Goal: Task Accomplishment & Management: Use online tool/utility

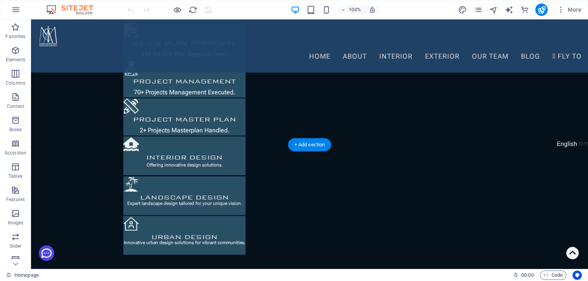
scroll to position [1354, 0]
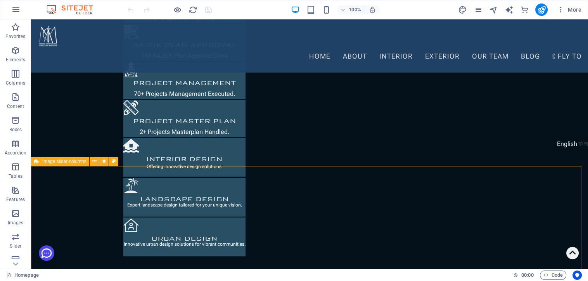
click at [39, 165] on div "Image slider columns" at bounding box center [60, 161] width 58 height 9
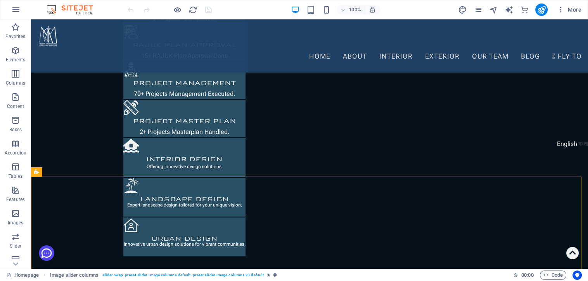
click at [39, 165] on div "Contact Us We're here to help. Choose a channel below. WhatsApp Facebook Messen…" at bounding box center [95, 191] width 112 height 140
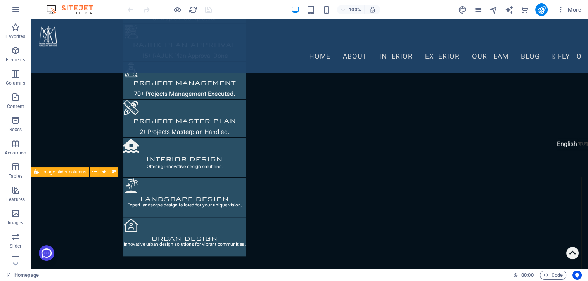
click at [35, 172] on icon at bounding box center [36, 171] width 5 height 9
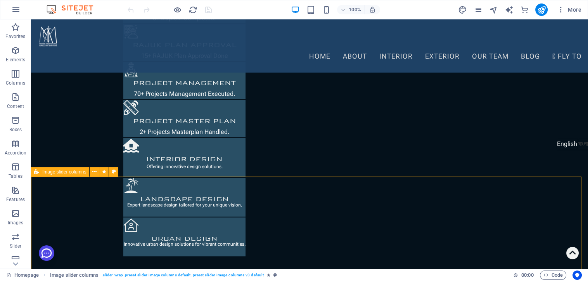
drag, startPoint x: 35, startPoint y: 172, endPoint x: 31, endPoint y: 95, distance: 77.3
click at [35, 172] on icon at bounding box center [36, 171] width 5 height 9
select select "rem"
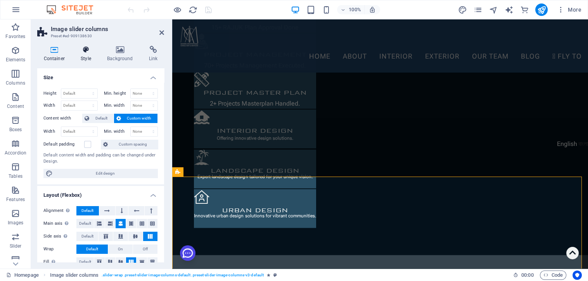
click at [83, 52] on icon at bounding box center [86, 50] width 23 height 8
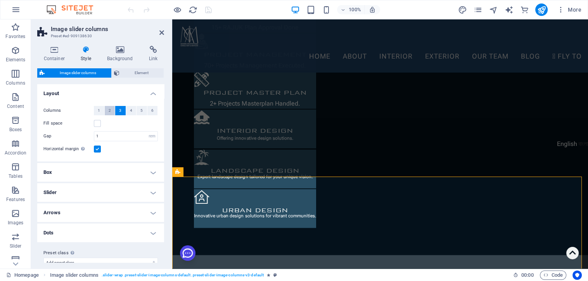
click at [113, 111] on button "2" at bounding box center [110, 110] width 10 height 9
click at [118, 112] on button "3" at bounding box center [120, 110] width 10 height 9
select select
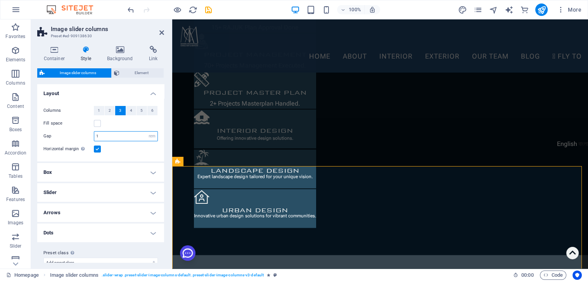
drag, startPoint x: 108, startPoint y: 139, endPoint x: 82, endPoint y: 138, distance: 26.0
click at [82, 138] on div "Gap 1 px rem % vw vh" at bounding box center [100, 136] width 115 height 10
type input "0"
select select
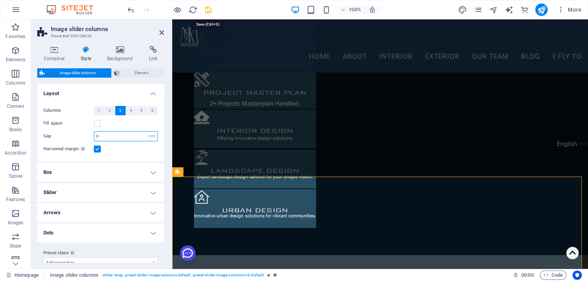
type input "0"
click at [208, 9] on icon "save" at bounding box center [208, 9] width 9 height 9
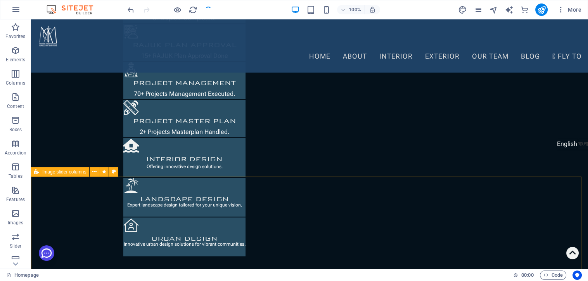
click at [40, 174] on div "Image slider columns" at bounding box center [60, 171] width 58 height 9
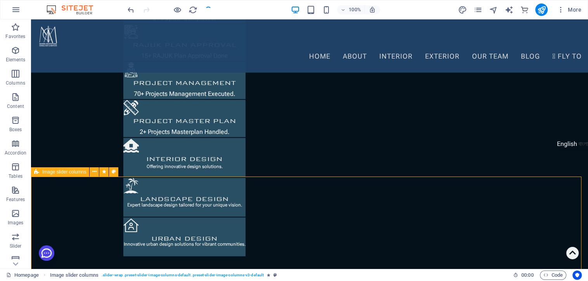
click at [40, 174] on div "Image slider columns" at bounding box center [60, 171] width 58 height 9
select select "rem"
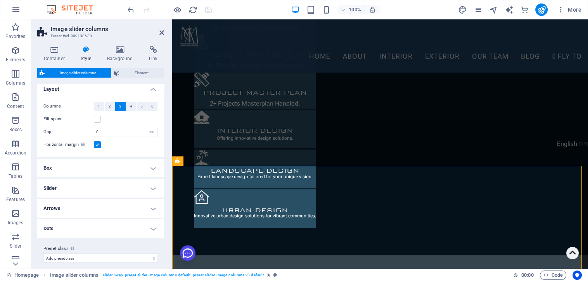
scroll to position [10, 0]
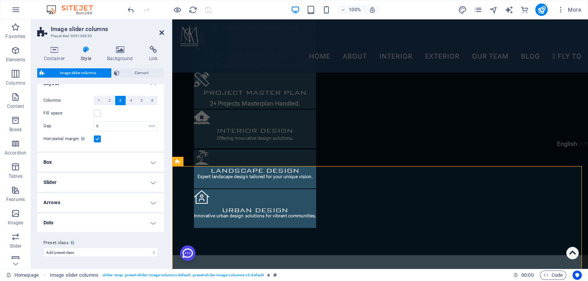
click at [161, 31] on icon at bounding box center [162, 33] width 5 height 6
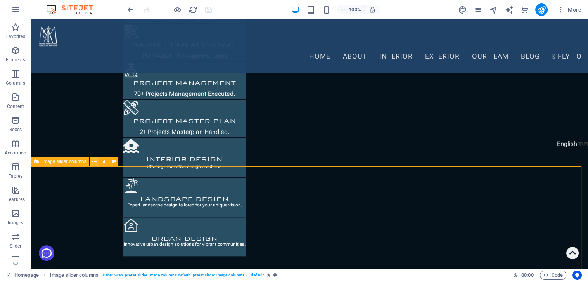
click at [93, 162] on icon at bounding box center [94, 162] width 4 height 8
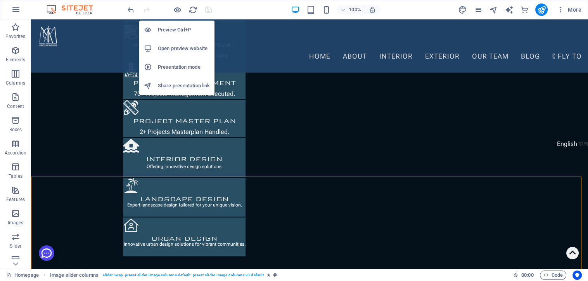
click at [181, 30] on h6 "Preview Ctrl+P" at bounding box center [184, 29] width 52 height 9
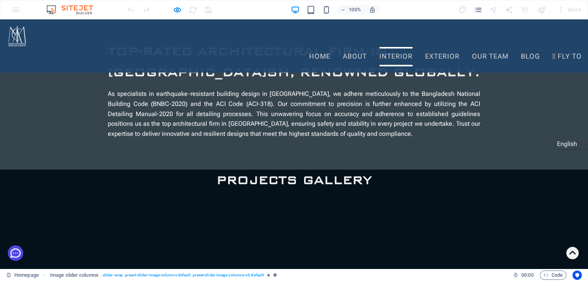
click at [380, 47] on link "Interior" at bounding box center [396, 56] width 33 height 19
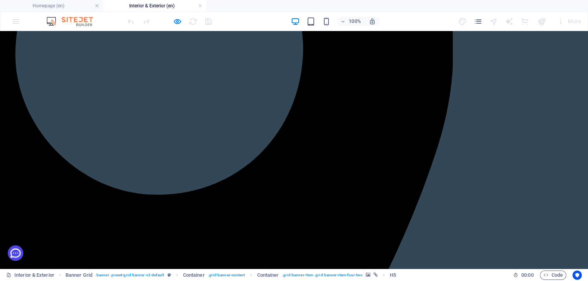
scroll to position [344, 0]
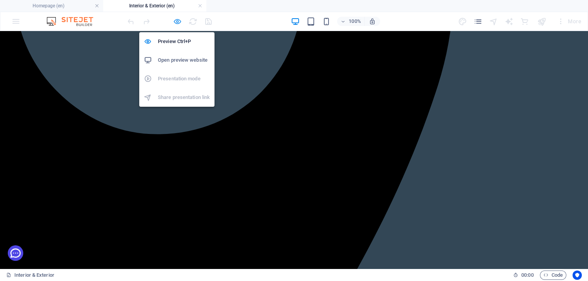
click at [176, 21] on icon "button" at bounding box center [177, 21] width 9 height 9
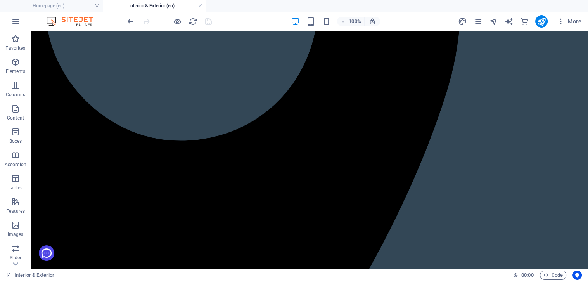
scroll to position [387, 0]
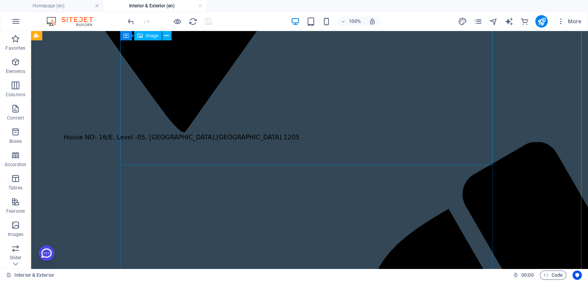
scroll to position [732, 0]
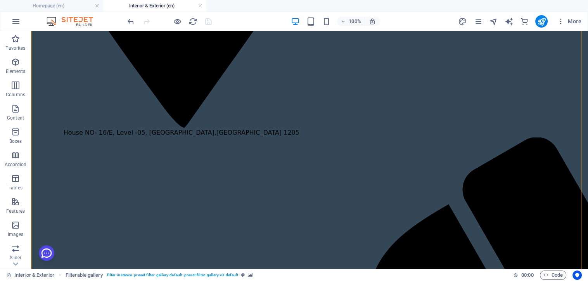
drag, startPoint x: 529, startPoint y: 153, endPoint x: 366, endPoint y: 139, distance: 163.6
select select "multiple-clouds"
select select "rem"
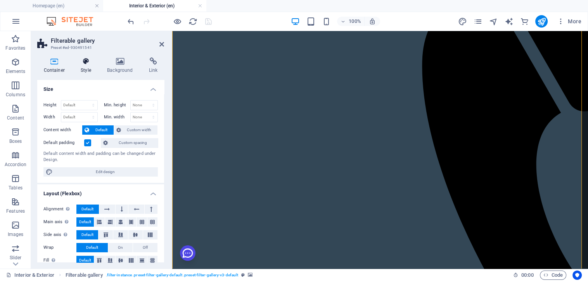
click at [84, 62] on icon at bounding box center [86, 61] width 23 height 8
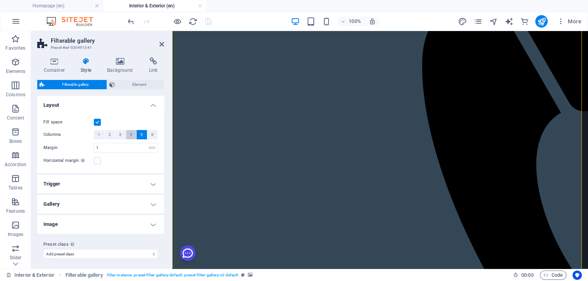
click at [130, 136] on span "4" at bounding box center [131, 134] width 2 height 9
select select
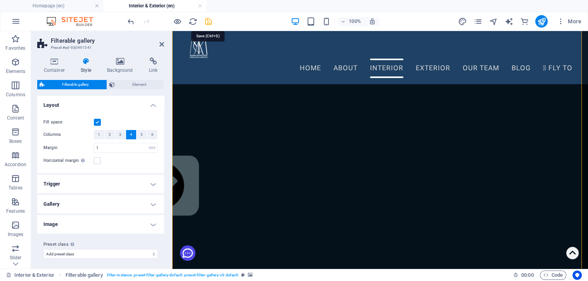
click at [208, 24] on icon "save" at bounding box center [208, 21] width 9 height 9
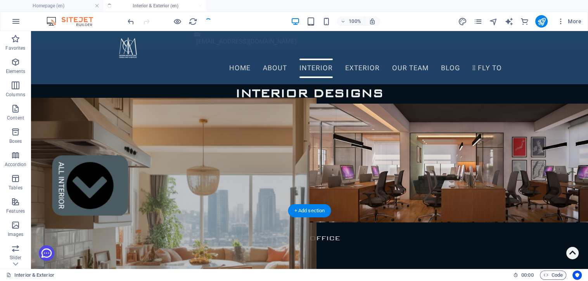
scroll to position [0, 0]
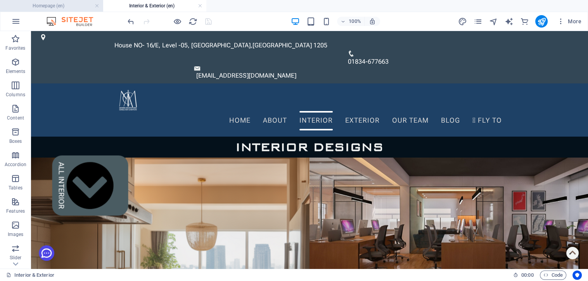
click at [68, 9] on h4 "Homepage (en)" at bounding box center [51, 6] width 103 height 9
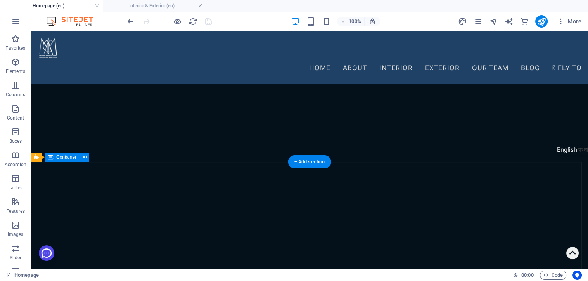
scroll to position [4439, 0]
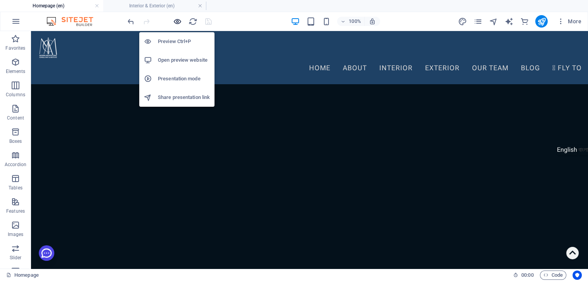
click at [177, 20] on icon "button" at bounding box center [177, 21] width 9 height 9
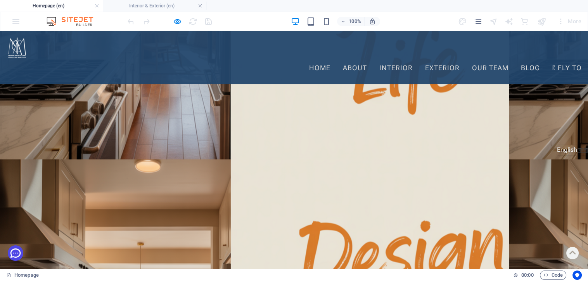
scroll to position [0, 0]
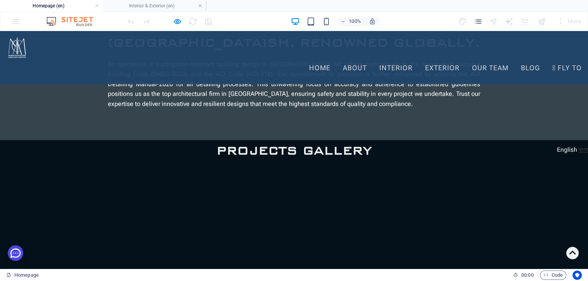
click at [579, 153] on link "বাংলা" at bounding box center [584, 150] width 10 height 10
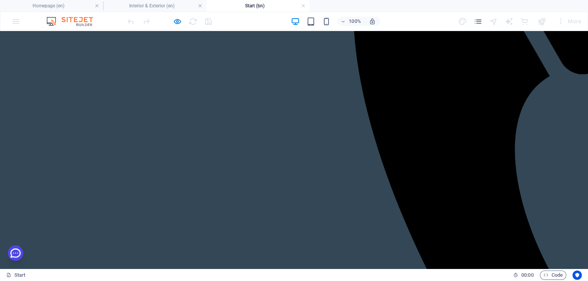
scroll to position [1083, 0]
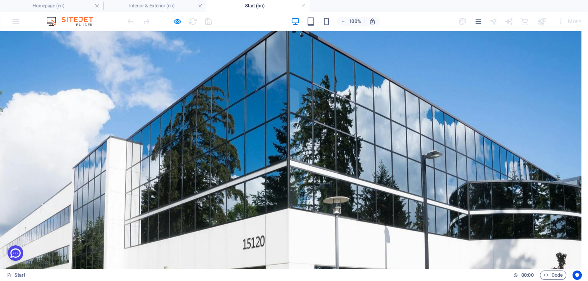
scroll to position [3241, 0]
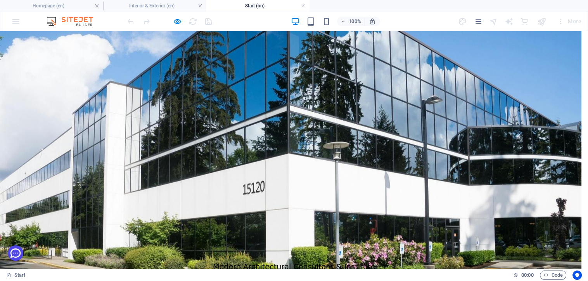
scroll to position [3198, 0]
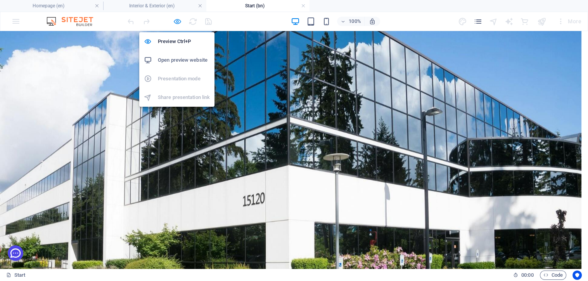
click at [176, 23] on icon "button" at bounding box center [177, 21] width 9 height 9
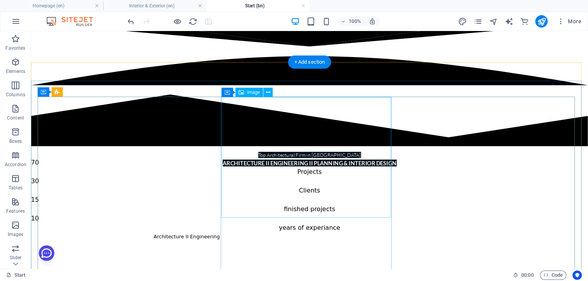
scroll to position [3295, 0]
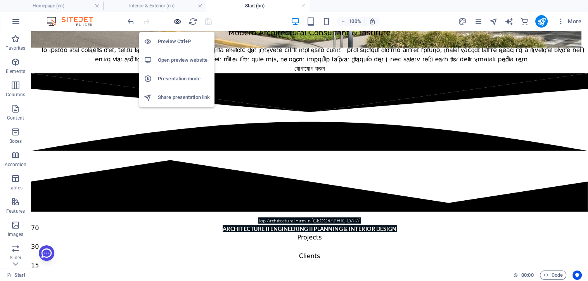
click at [175, 19] on icon "button" at bounding box center [177, 21] width 9 height 9
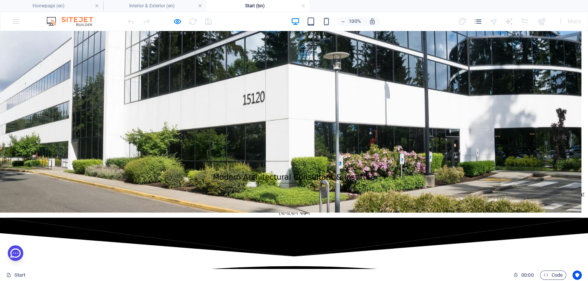
scroll to position [3170, 0]
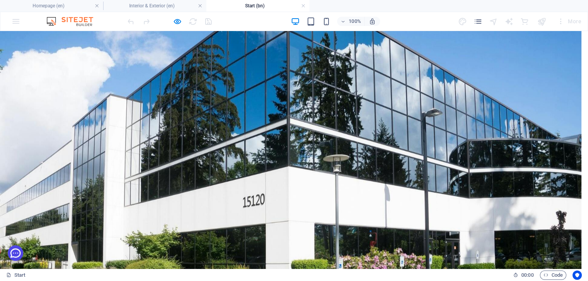
scroll to position [3213, 0]
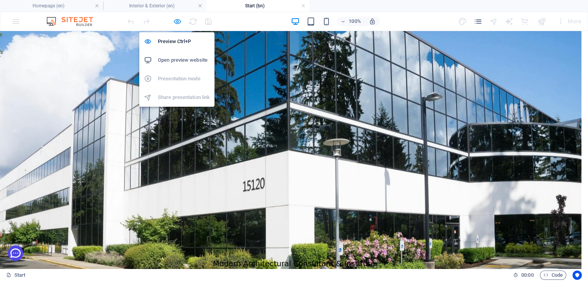
click at [178, 21] on icon "button" at bounding box center [177, 21] width 9 height 9
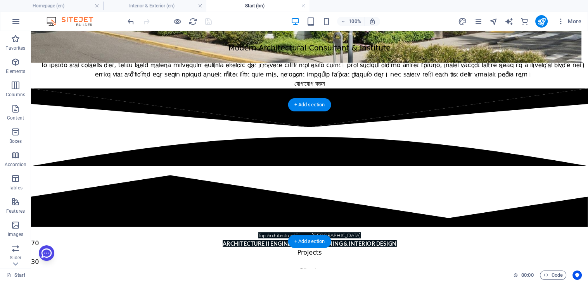
scroll to position [3396, 0]
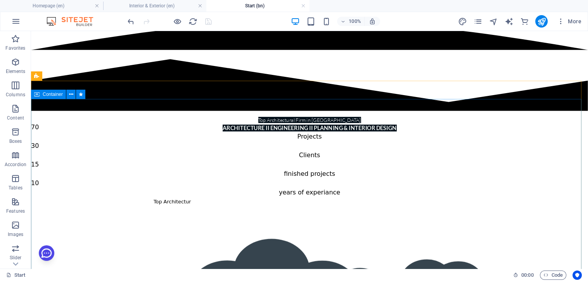
click at [38, 97] on icon at bounding box center [36, 94] width 5 height 9
click at [41, 91] on div "Container" at bounding box center [48, 94] width 35 height 9
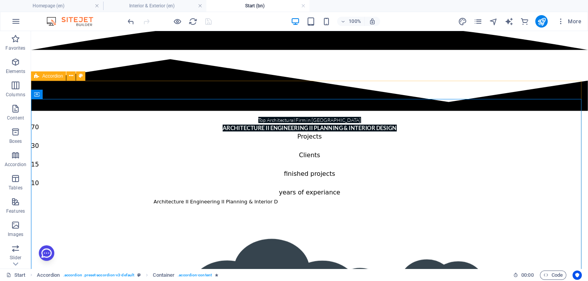
click at [42, 76] on div "Accordion" at bounding box center [48, 75] width 35 height 9
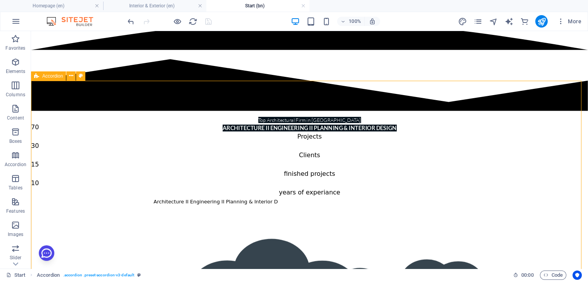
click at [42, 76] on div "Accordion" at bounding box center [48, 75] width 35 height 9
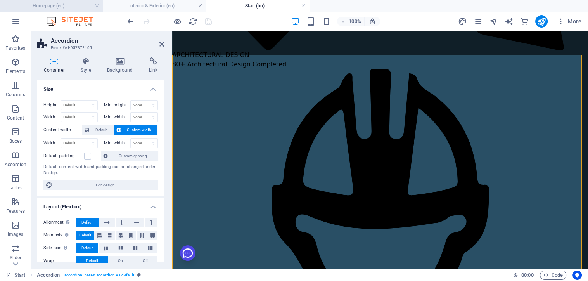
click at [46, 5] on h4 "Homepage (en)" at bounding box center [51, 6] width 103 height 9
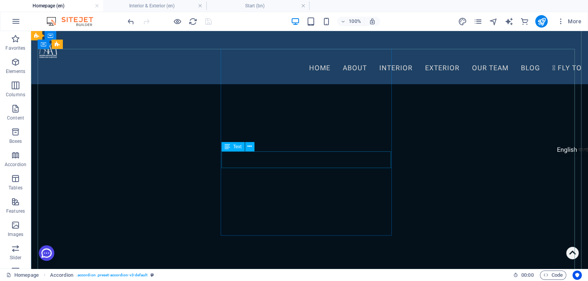
scroll to position [3631, 0]
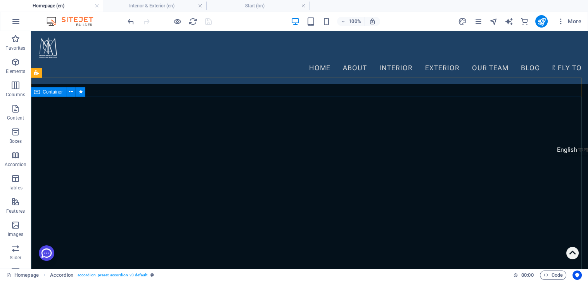
click at [50, 93] on span "Container" at bounding box center [53, 92] width 20 height 5
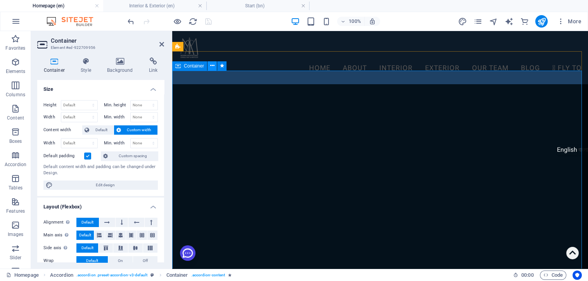
click at [213, 65] on icon at bounding box center [212, 66] width 4 height 8
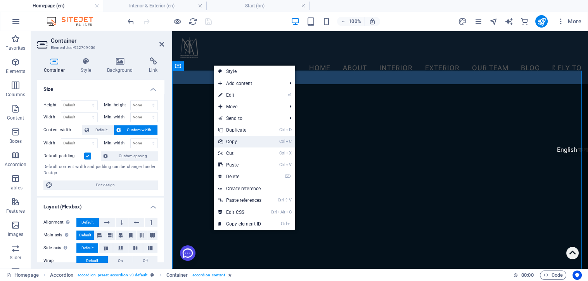
click at [234, 144] on link "Ctrl C Copy" at bounding box center [240, 142] width 52 height 12
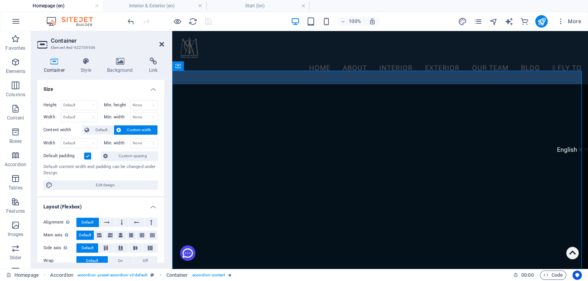
click at [161, 44] on icon at bounding box center [162, 44] width 5 height 6
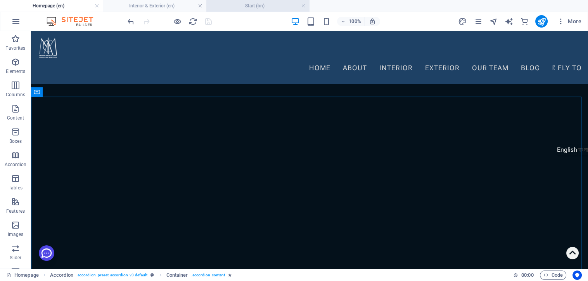
click at [249, 10] on h4 "Start (bn)" at bounding box center [258, 6] width 103 height 9
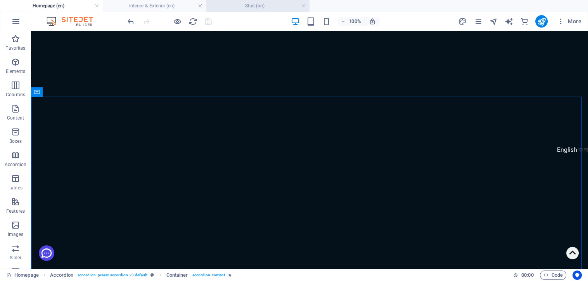
scroll to position [0, 0]
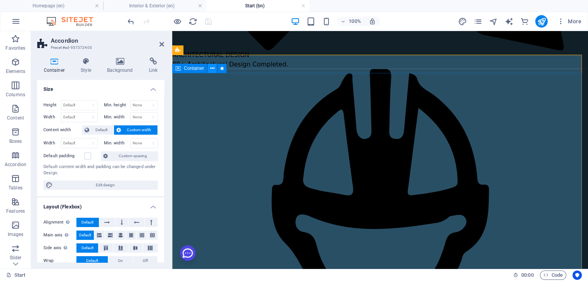
click at [212, 68] on icon at bounding box center [212, 68] width 4 height 8
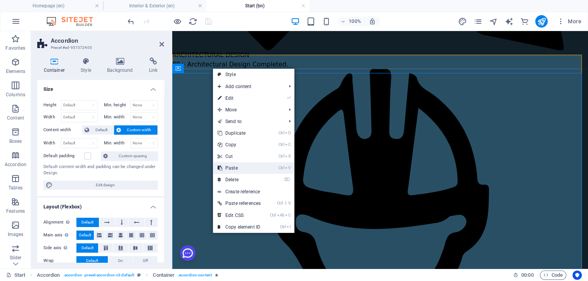
click at [237, 171] on link "Ctrl V Paste" at bounding box center [239, 168] width 52 height 12
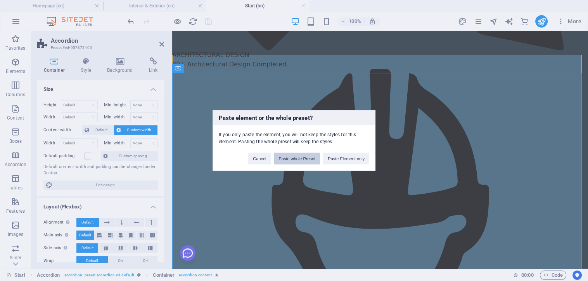
click at [295, 160] on button "Paste whole Preset" at bounding box center [297, 159] width 46 height 12
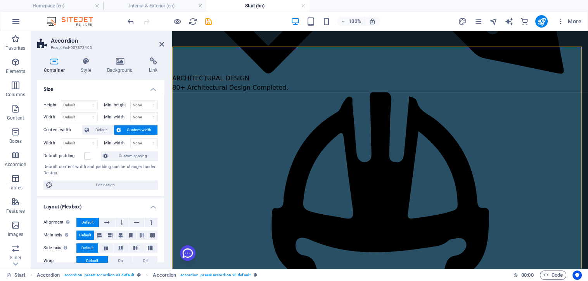
scroll to position [3361, 0]
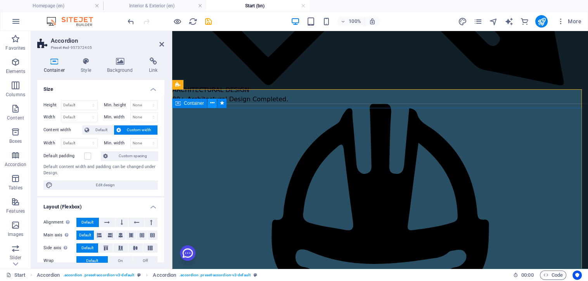
click at [214, 102] on icon at bounding box center [212, 103] width 4 height 8
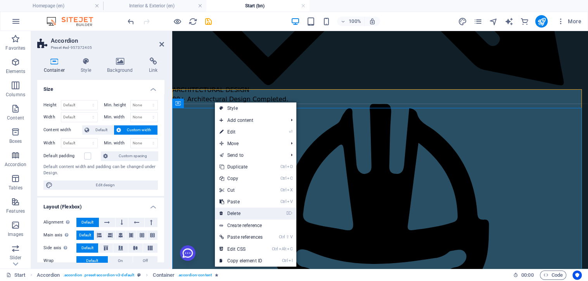
click at [246, 212] on link "⌦ Delete" at bounding box center [241, 214] width 52 height 12
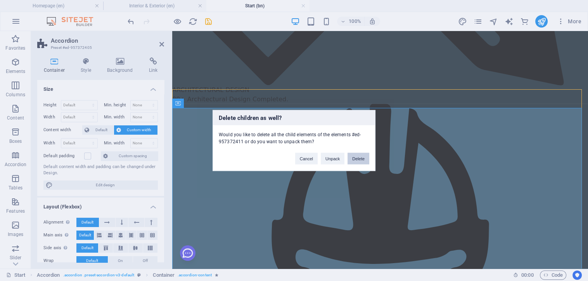
click at [355, 162] on button "Delete" at bounding box center [359, 159] width 22 height 12
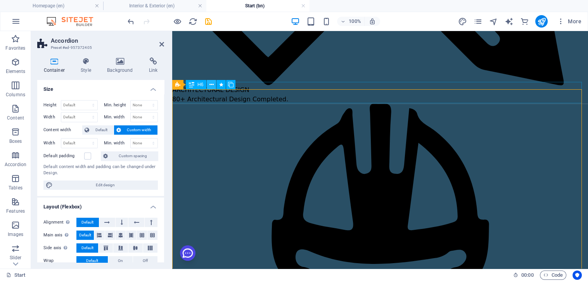
click at [212, 85] on icon at bounding box center [212, 85] width 4 height 8
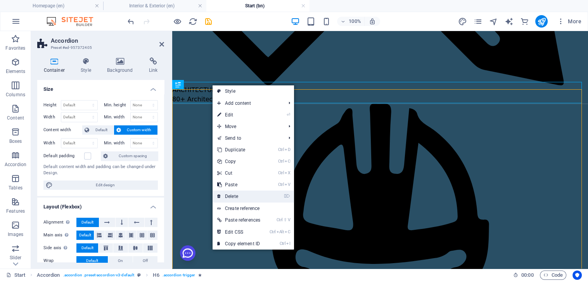
click at [234, 197] on link "⌦ Delete" at bounding box center [239, 197] width 52 height 12
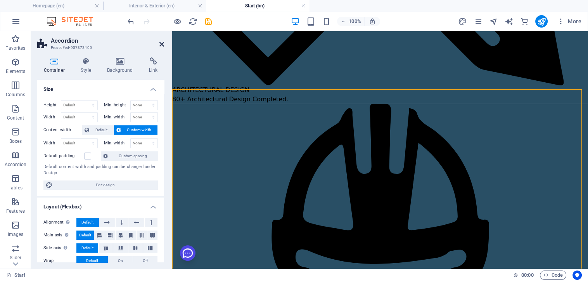
click at [163, 43] on icon at bounding box center [162, 44] width 5 height 6
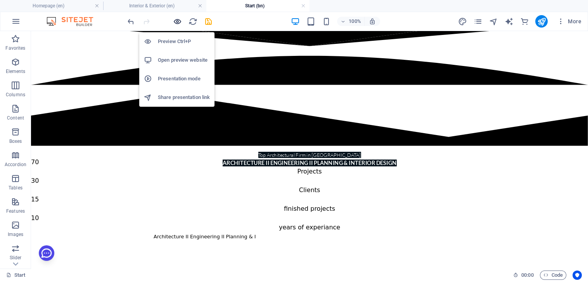
click at [174, 22] on icon "button" at bounding box center [177, 21] width 9 height 9
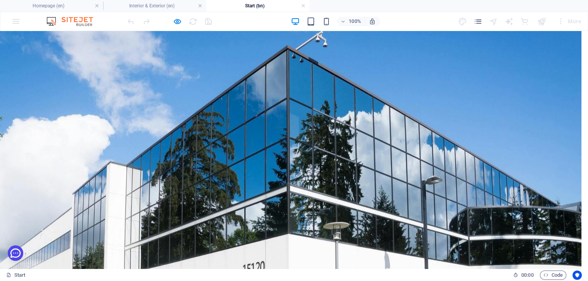
scroll to position [3084, 0]
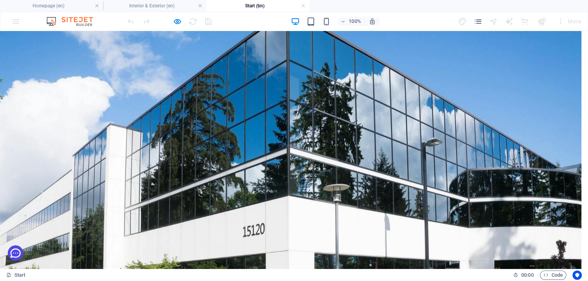
scroll to position [3213, 0]
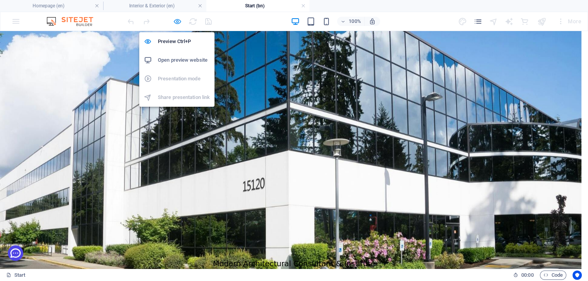
click at [176, 21] on icon "button" at bounding box center [177, 21] width 9 height 9
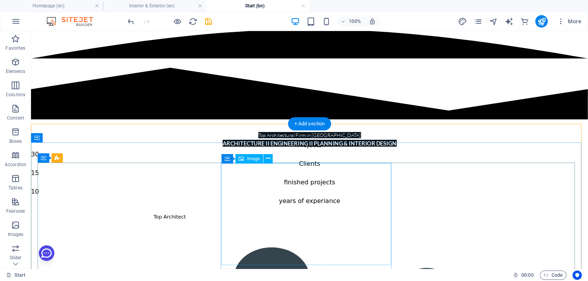
scroll to position [3396, 0]
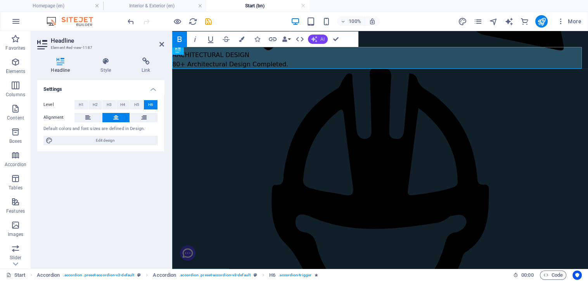
click at [321, 39] on span "AI" at bounding box center [323, 39] width 4 height 5
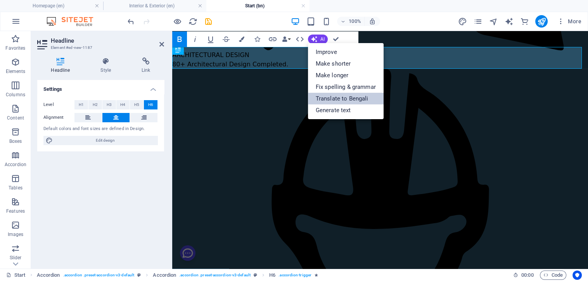
click at [338, 101] on link "Translate to Bengali" at bounding box center [346, 99] width 76 height 12
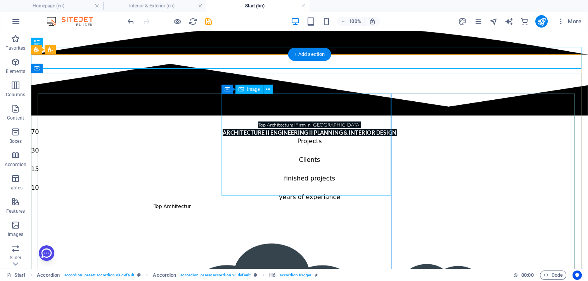
scroll to position [3379, 0]
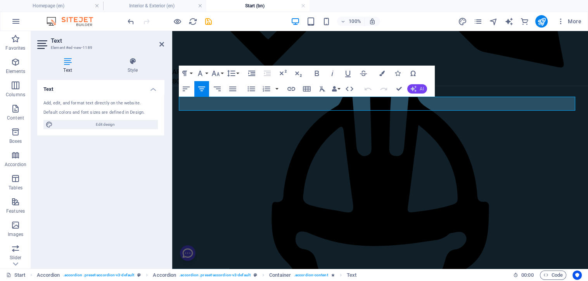
click at [417, 89] on button "AI" at bounding box center [418, 88] width 20 height 9
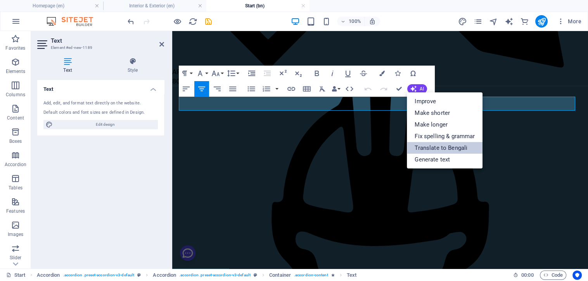
click at [427, 147] on link "Translate to Bengali" at bounding box center [445, 148] width 76 height 12
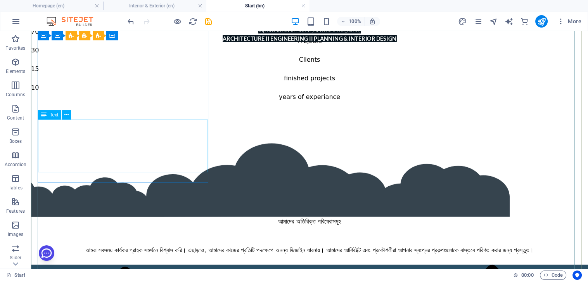
scroll to position [3491, 0]
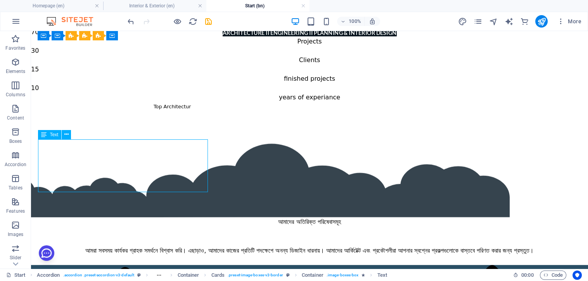
scroll to position [3465, 0]
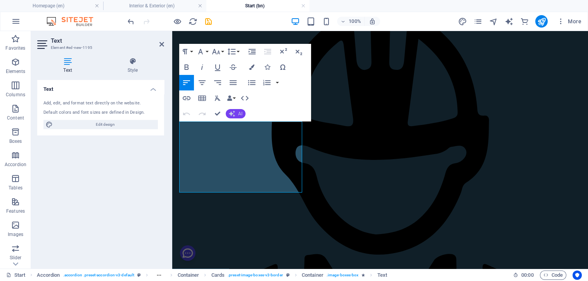
click at [234, 111] on icon "button" at bounding box center [232, 114] width 6 height 6
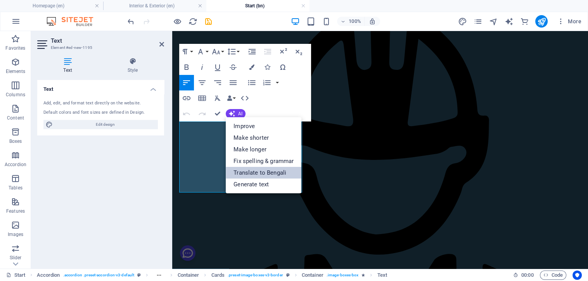
click at [260, 172] on link "Translate to Bengali" at bounding box center [264, 173] width 76 height 12
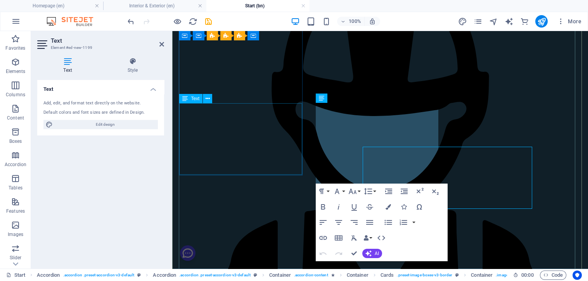
scroll to position [3483, 0]
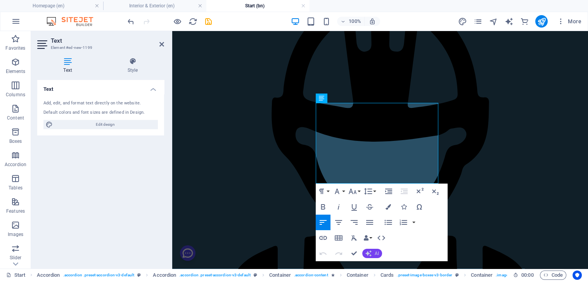
click at [370, 253] on icon "button" at bounding box center [369, 253] width 6 height 6
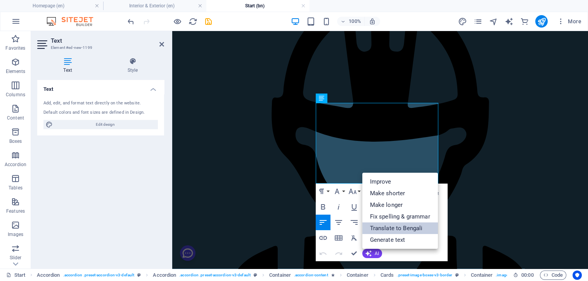
click at [378, 232] on link "Translate to Bengali" at bounding box center [401, 228] width 76 height 12
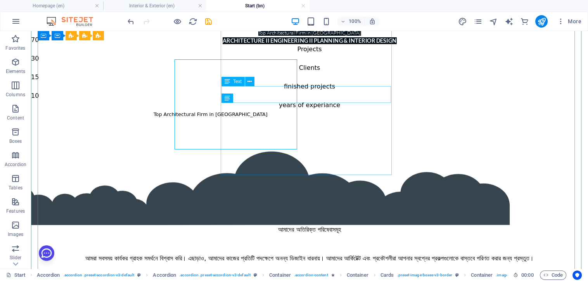
scroll to position [3527, 0]
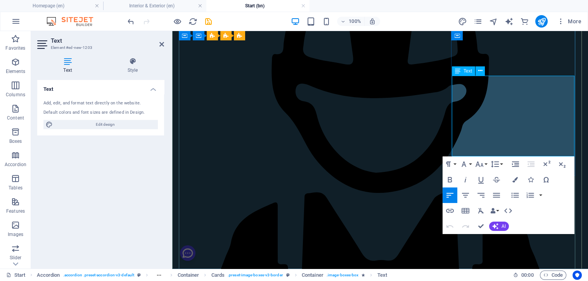
scroll to position [3501, 0]
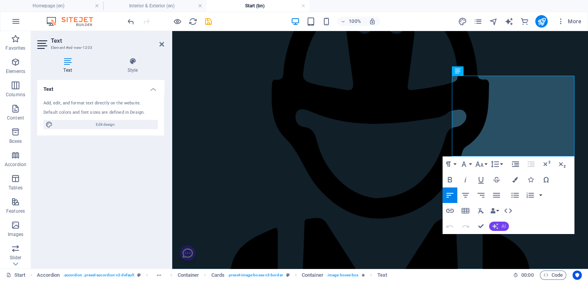
click at [494, 223] on icon "button" at bounding box center [496, 226] width 6 height 6
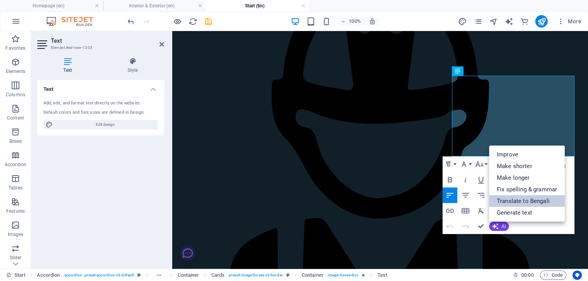
click at [498, 205] on link "Translate to Bengali" at bounding box center [527, 201] width 76 height 12
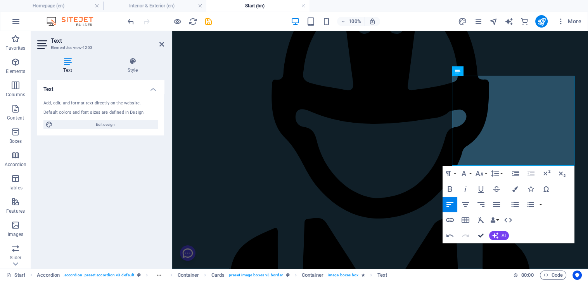
scroll to position [3556, 0]
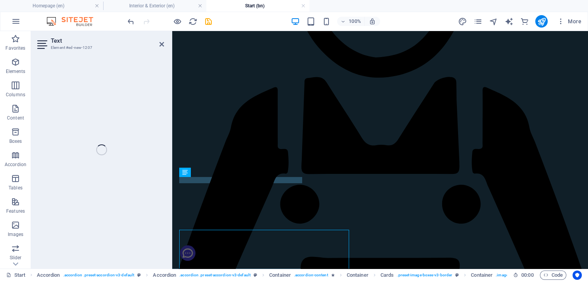
scroll to position [3598, 0]
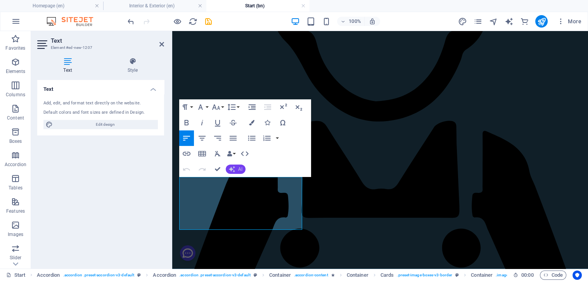
click at [235, 168] on icon "button" at bounding box center [232, 169] width 6 height 6
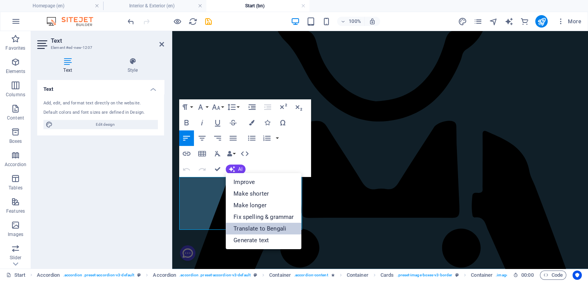
click at [262, 233] on link "Translate to Bengali" at bounding box center [264, 229] width 76 height 12
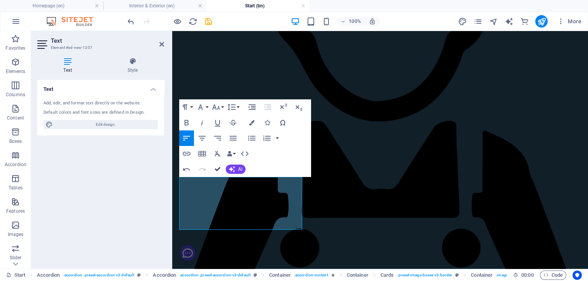
scroll to position [3651, 0]
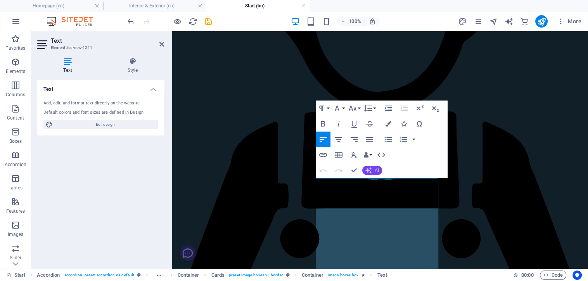
click at [371, 173] on icon "button" at bounding box center [369, 170] width 6 height 6
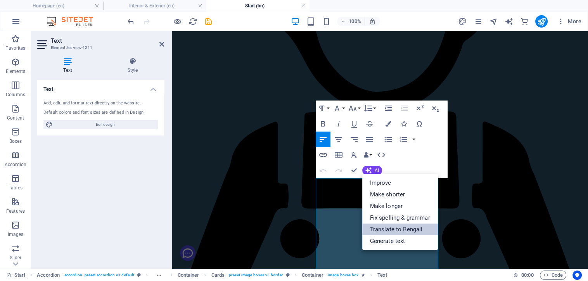
click at [385, 230] on link "Translate to Bengali" at bounding box center [401, 230] width 76 height 12
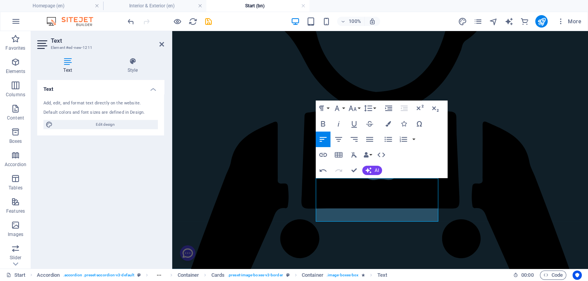
scroll to position [3650, 0]
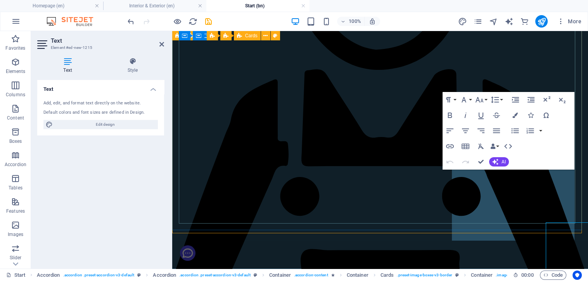
scroll to position [3606, 0]
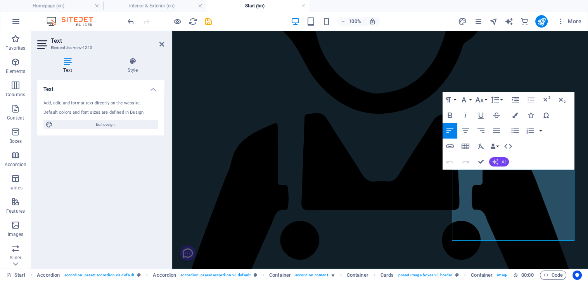
click at [495, 164] on icon "button" at bounding box center [496, 162] width 6 height 6
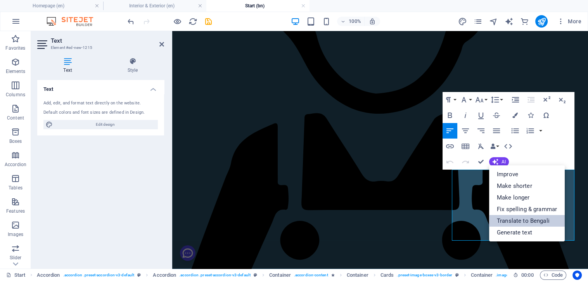
click at [502, 216] on link "Translate to Bengali" at bounding box center [527, 221] width 76 height 12
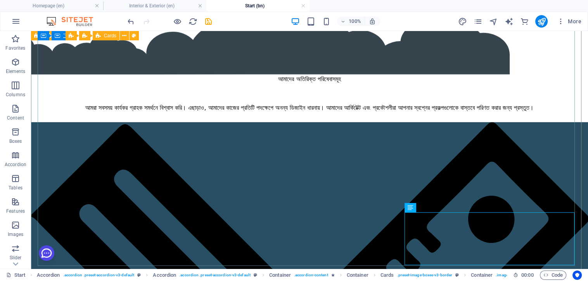
scroll to position [3616, 0]
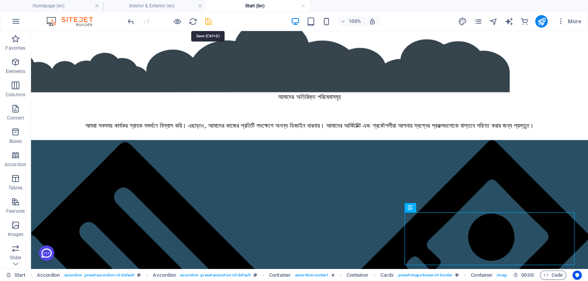
click at [208, 21] on icon "save" at bounding box center [208, 21] width 9 height 9
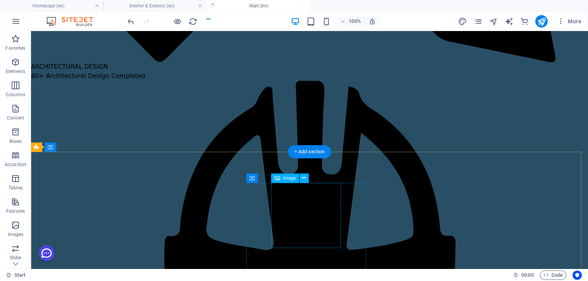
scroll to position [4133, 0]
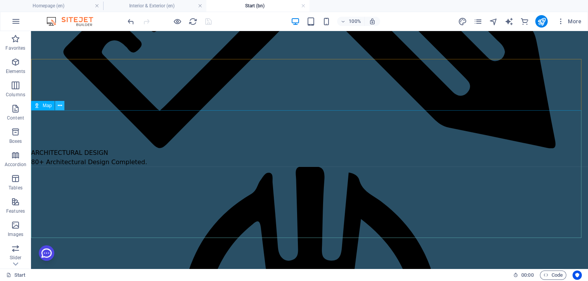
click at [58, 106] on icon at bounding box center [60, 106] width 4 height 8
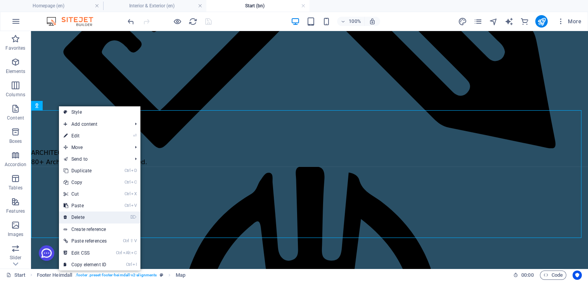
click at [81, 215] on link "⌦ Delete" at bounding box center [85, 218] width 52 height 12
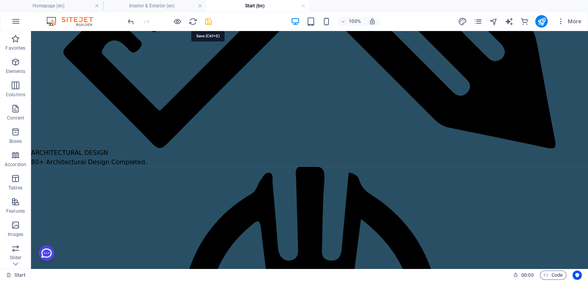
click at [206, 23] on icon "save" at bounding box center [208, 21] width 9 height 9
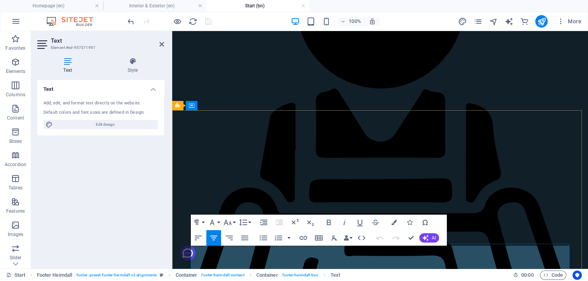
scroll to position [4090, 0]
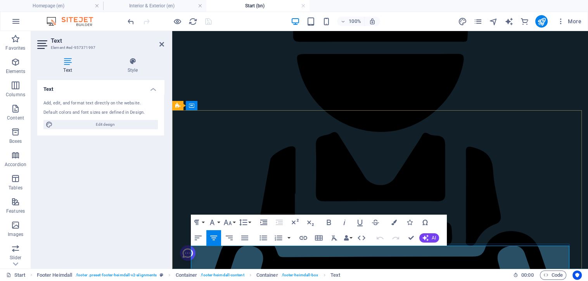
drag, startPoint x: 440, startPoint y: 249, endPoint x: 385, endPoint y: 250, distance: 55.1
drag, startPoint x: 329, startPoint y: 248, endPoint x: 385, endPoint y: 248, distance: 56.3
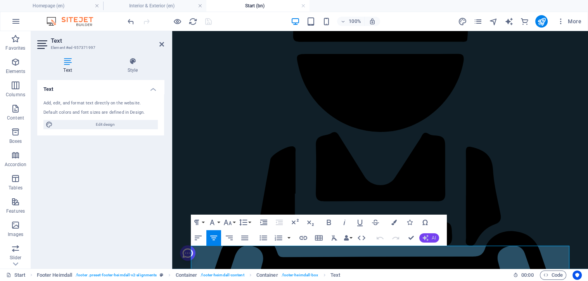
click at [430, 236] on button "AI" at bounding box center [430, 237] width 20 height 9
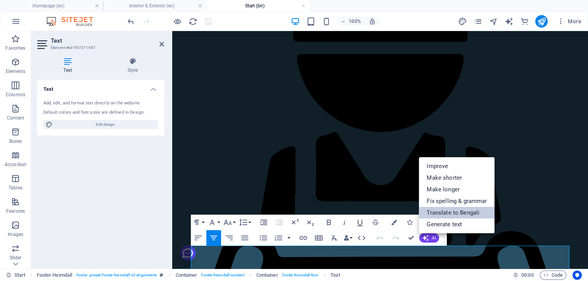
click at [435, 216] on link "Translate to Bengali" at bounding box center [457, 213] width 76 height 12
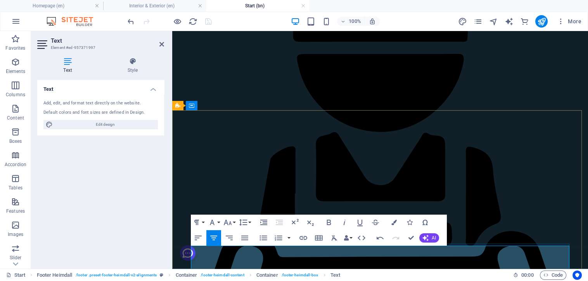
scroll to position [4126, 0]
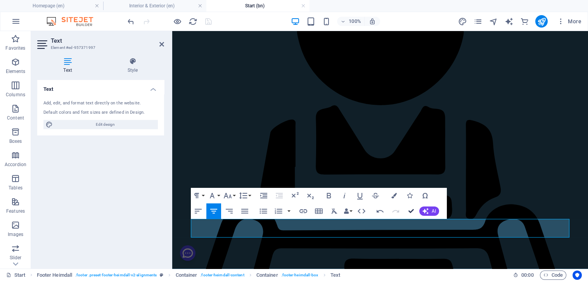
scroll to position [4160, 0]
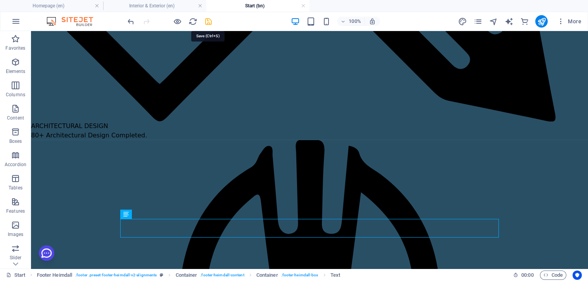
click at [208, 22] on icon "save" at bounding box center [208, 21] width 9 height 9
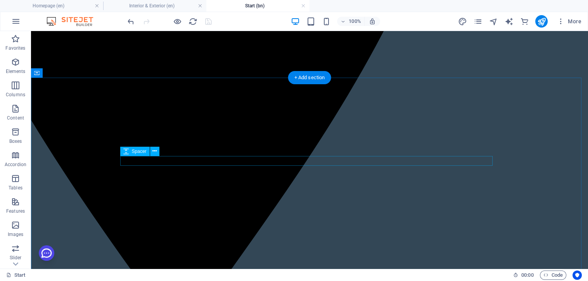
scroll to position [580, 0]
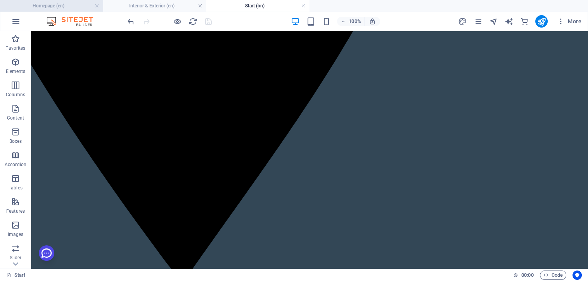
click at [63, 5] on h4 "Homepage (en)" at bounding box center [51, 6] width 103 height 9
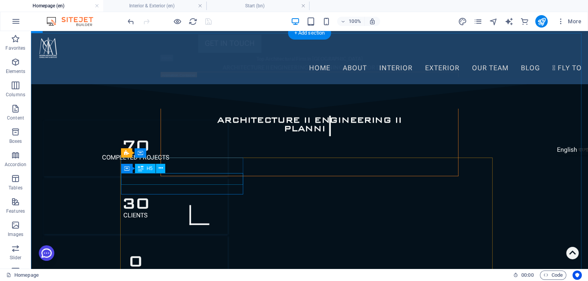
scroll to position [698, 0]
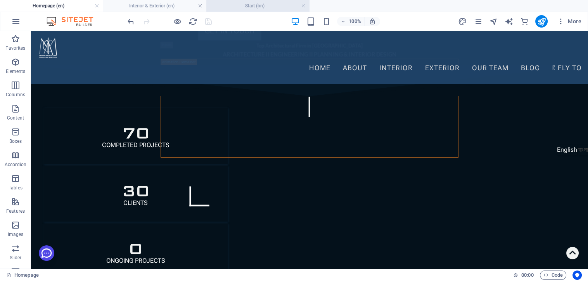
click at [259, 5] on h4 "Start (bn)" at bounding box center [258, 6] width 103 height 9
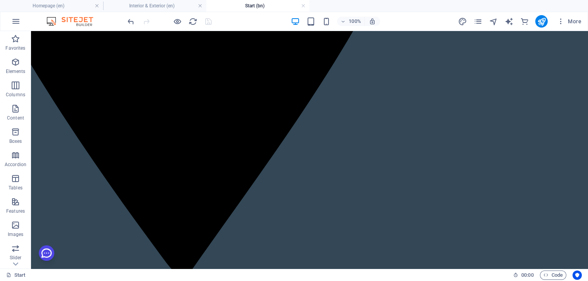
scroll to position [0, 0]
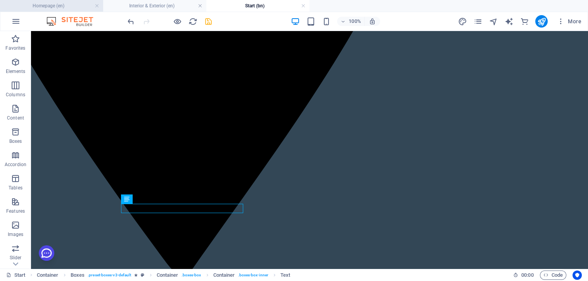
click at [69, 6] on h4 "Homepage (en)" at bounding box center [51, 6] width 103 height 9
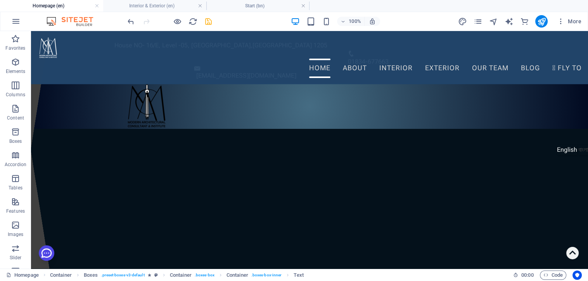
scroll to position [698, 0]
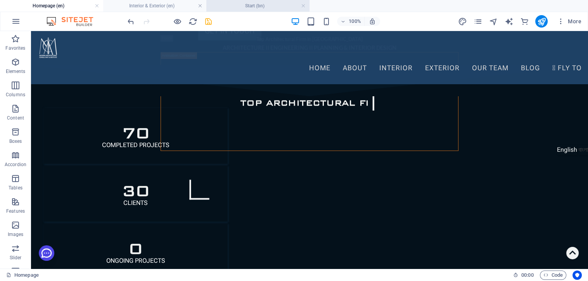
click at [248, 3] on h4 "Start (bn)" at bounding box center [258, 6] width 103 height 9
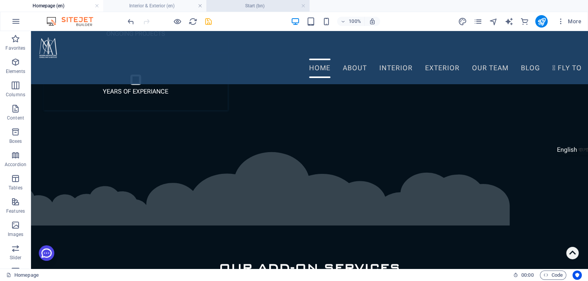
scroll to position [0, 0]
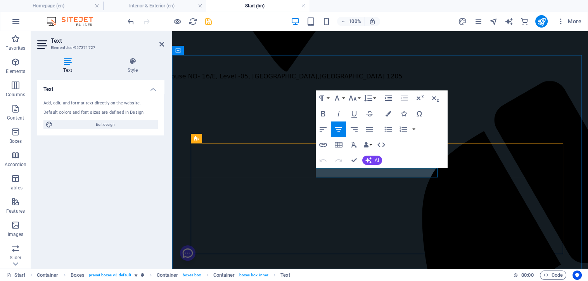
drag, startPoint x: 338, startPoint y: 172, endPoint x: 343, endPoint y: 174, distance: 5.4
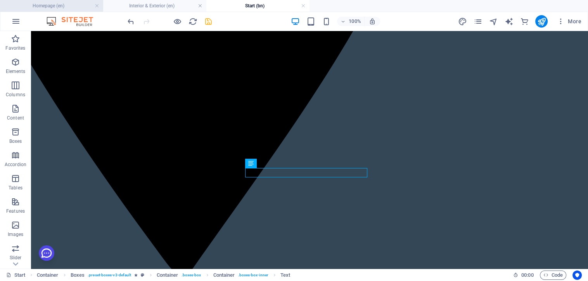
click at [63, 6] on h4 "Homepage (en)" at bounding box center [51, 6] width 103 height 9
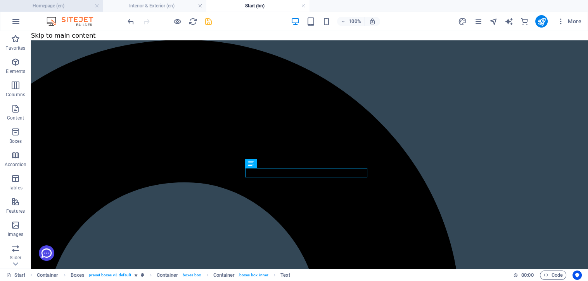
scroll to position [698, 0]
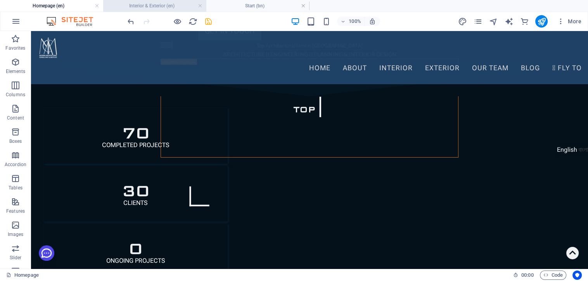
click at [157, 5] on h4 "Interior & Exterior (en)" at bounding box center [154, 6] width 103 height 9
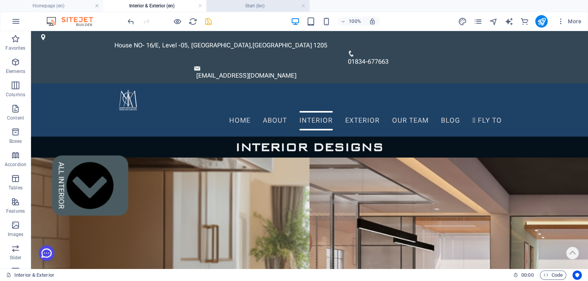
click at [266, 8] on h4 "Start (bn)" at bounding box center [258, 6] width 103 height 9
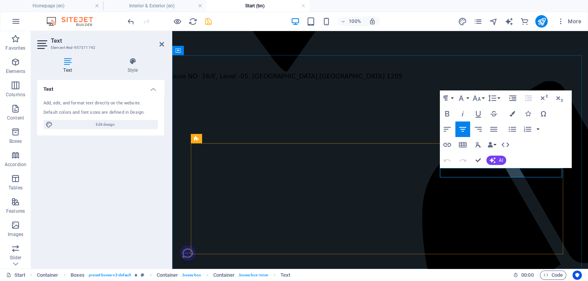
drag, startPoint x: 475, startPoint y: 175, endPoint x: 468, endPoint y: 173, distance: 7.2
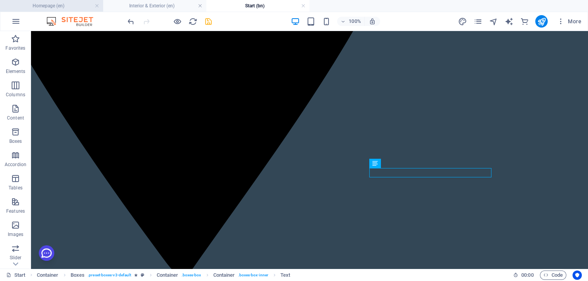
click at [52, 5] on h4 "Homepage (en)" at bounding box center [51, 6] width 103 height 9
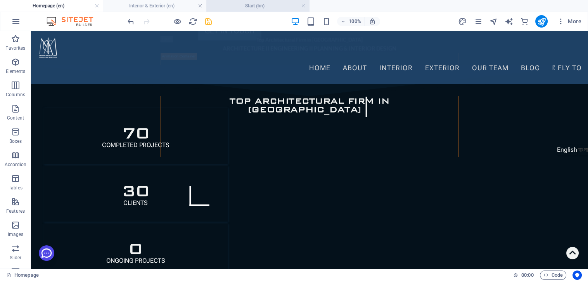
click at [248, 5] on h4 "Start (bn)" at bounding box center [258, 6] width 103 height 9
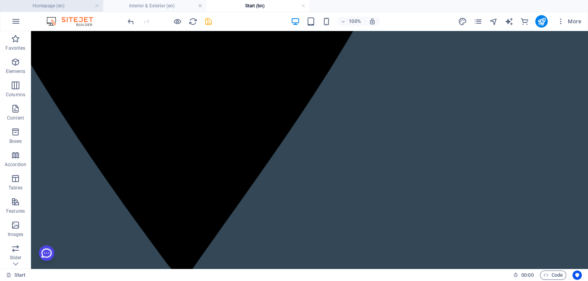
click at [70, 6] on h4 "Homepage (en)" at bounding box center [51, 6] width 103 height 9
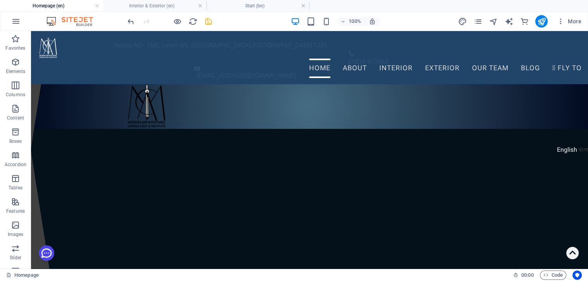
scroll to position [698, 0]
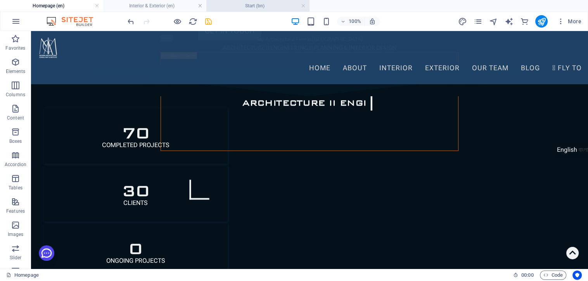
click at [278, 2] on h4 "Start (bn)" at bounding box center [258, 6] width 103 height 9
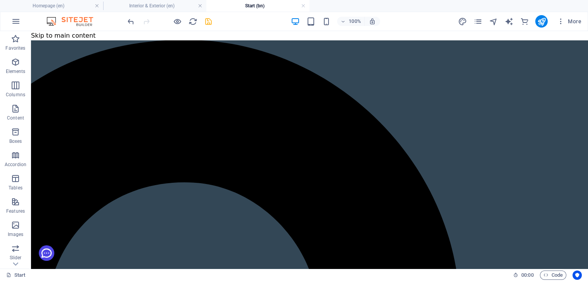
scroll to position [580, 0]
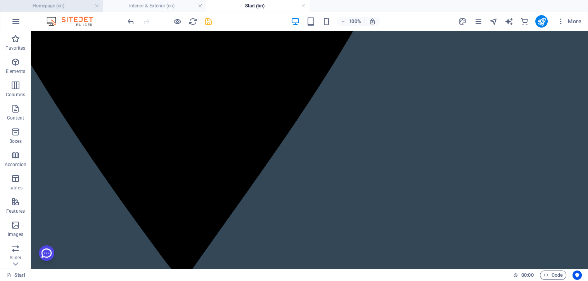
click at [74, 5] on h4 "Homepage (en)" at bounding box center [51, 6] width 103 height 9
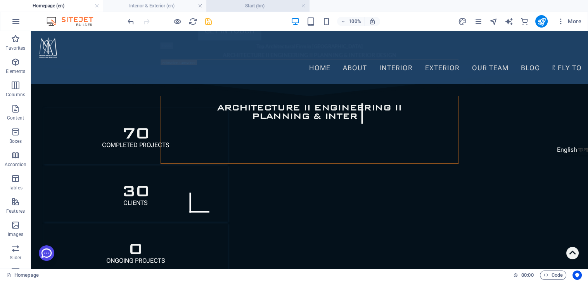
click at [264, 6] on h4 "Start (bn)" at bounding box center [258, 6] width 103 height 9
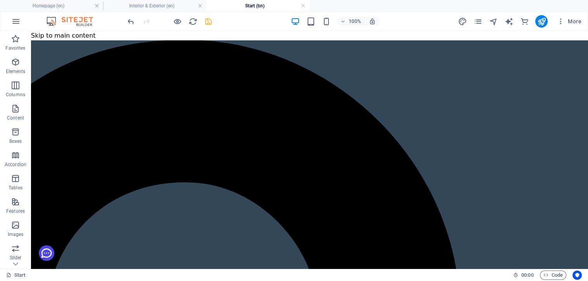
scroll to position [580, 0]
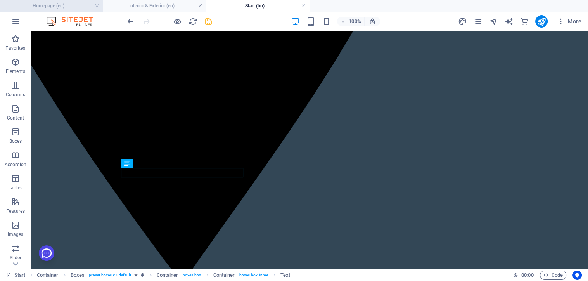
click at [72, 5] on h4 "Homepage (en)" at bounding box center [51, 6] width 103 height 9
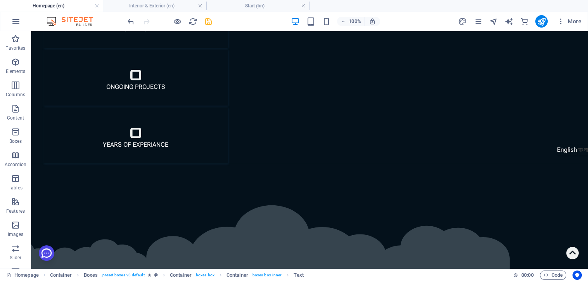
scroll to position [0, 0]
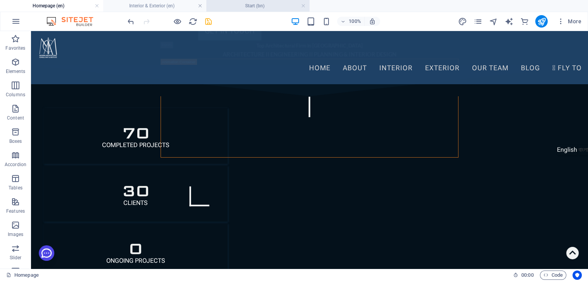
click at [262, 4] on h4 "Start (bn)" at bounding box center [258, 6] width 103 height 9
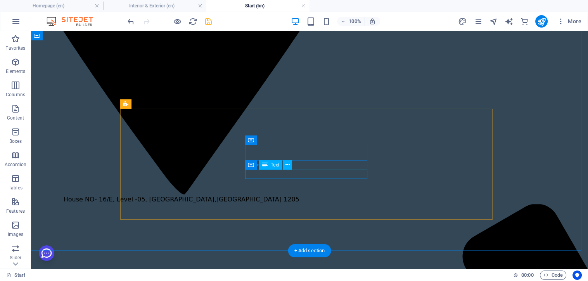
scroll to position [667, 0]
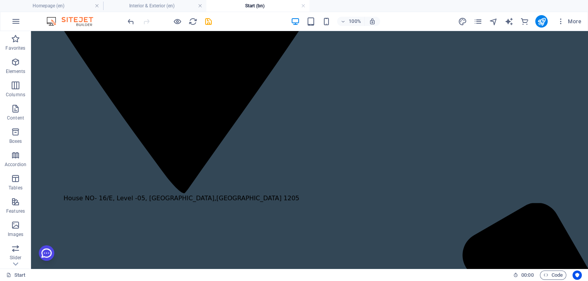
click at [207, 22] on icon "save" at bounding box center [208, 21] width 9 height 9
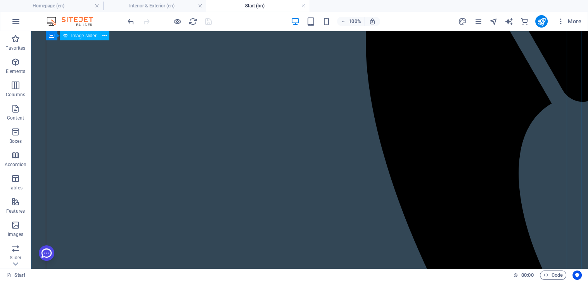
scroll to position [753, 0]
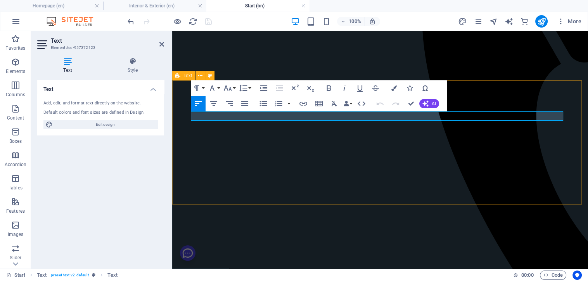
drag, startPoint x: 355, startPoint y: 117, endPoint x: 186, endPoint y: 117, distance: 169.2
click at [230, 87] on icon "button" at bounding box center [227, 87] width 9 height 9
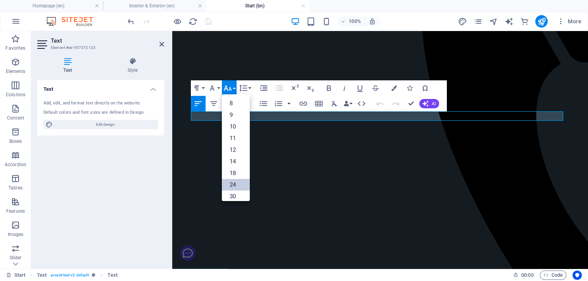
click at [236, 185] on link "24" at bounding box center [236, 185] width 28 height 12
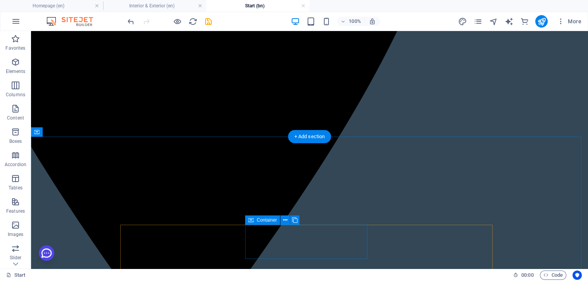
scroll to position [522, 0]
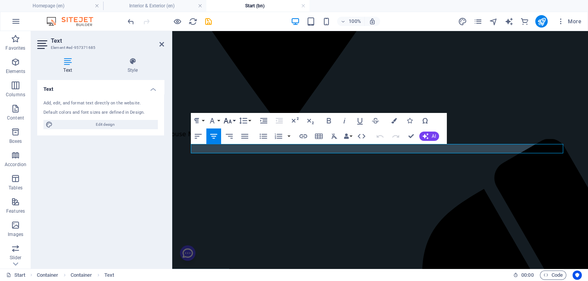
click at [227, 118] on icon "button" at bounding box center [227, 120] width 9 height 9
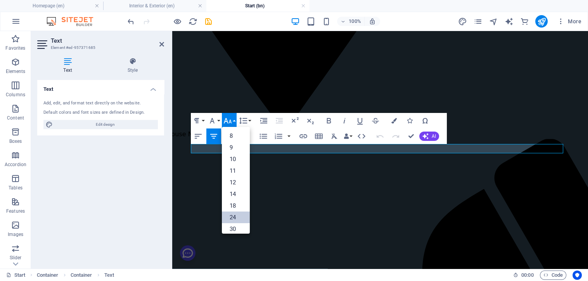
click at [240, 217] on link "24" at bounding box center [236, 218] width 28 height 12
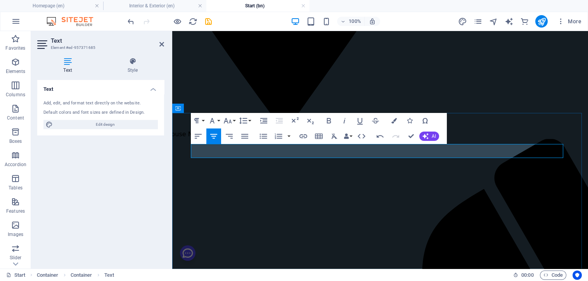
drag, startPoint x: 432, startPoint y: 154, endPoint x: 293, endPoint y: 151, distance: 138.2
click at [248, 118] on button "Line Height" at bounding box center [245, 121] width 15 height 16
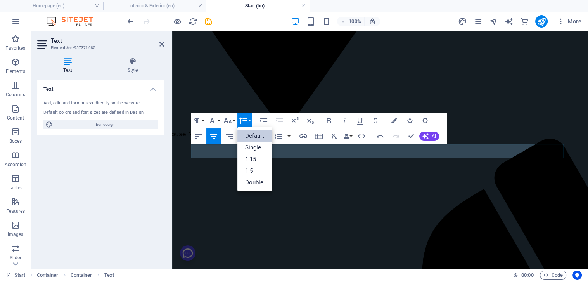
scroll to position [0, 0]
click at [227, 118] on icon "button" at bounding box center [227, 120] width 9 height 9
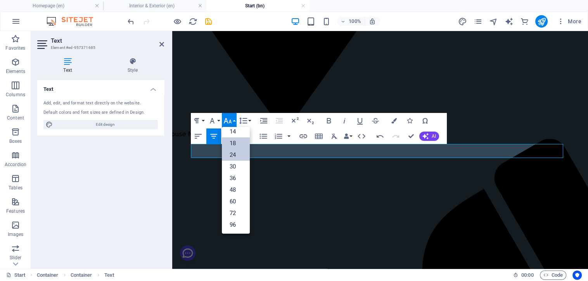
scroll to position [62, 0]
click at [235, 153] on link "24" at bounding box center [236, 155] width 28 height 12
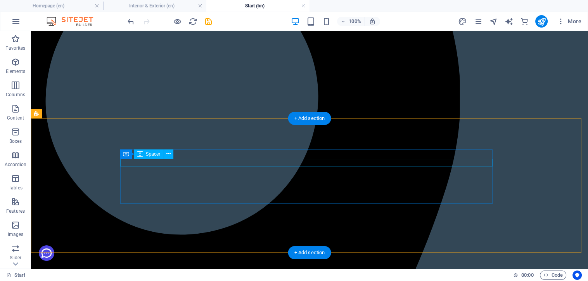
scroll to position [177, 0]
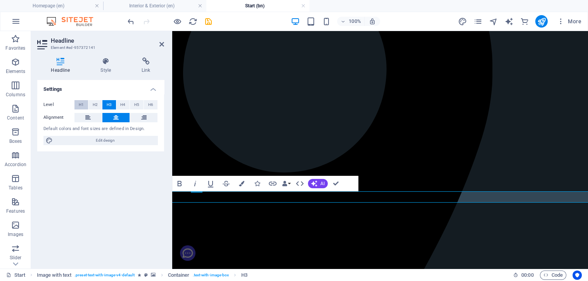
click at [84, 103] on button "H1" at bounding box center [82, 104] width 14 height 9
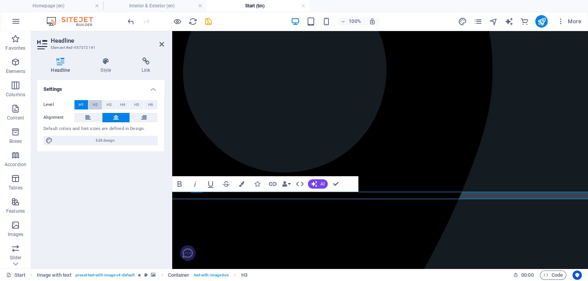
click at [96, 104] on span "H2" at bounding box center [95, 104] width 5 height 9
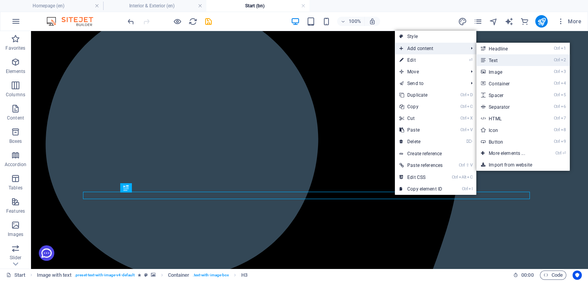
click at [497, 60] on link "Ctrl 2 Text" at bounding box center [509, 60] width 64 height 12
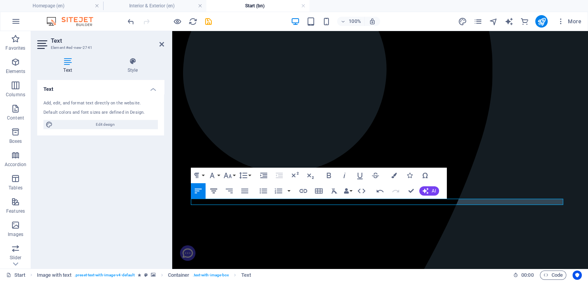
click at [215, 192] on icon "button" at bounding box center [213, 190] width 9 height 9
click at [229, 175] on icon "button" at bounding box center [228, 175] width 8 height 5
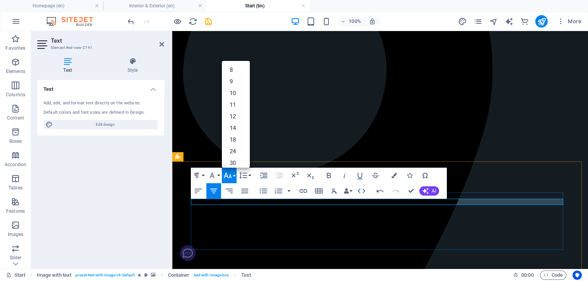
drag, startPoint x: 475, startPoint y: 202, endPoint x: 292, endPoint y: 202, distance: 182.8
click at [238, 159] on link "30" at bounding box center [236, 163] width 28 height 12
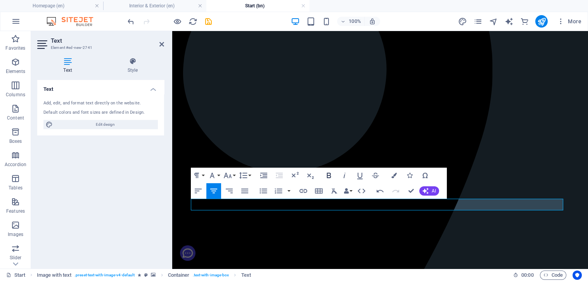
click at [330, 174] on icon "button" at bounding box center [329, 175] width 9 height 9
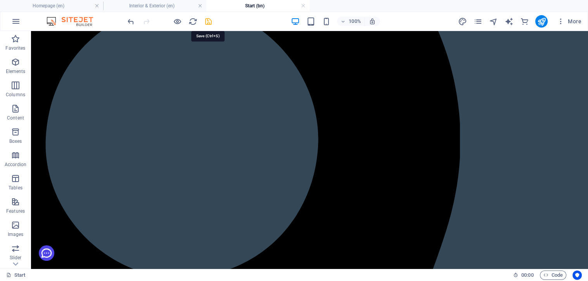
click at [208, 20] on icon "save" at bounding box center [208, 21] width 9 height 9
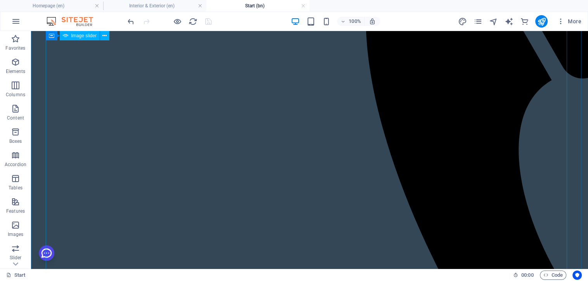
scroll to position [1078, 0]
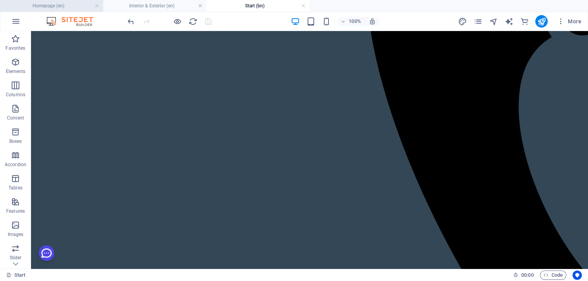
click at [47, 5] on h4 "Homepage (en)" at bounding box center [51, 6] width 103 height 9
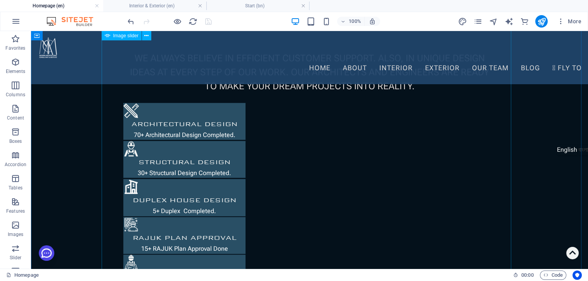
scroll to position [1259, 0]
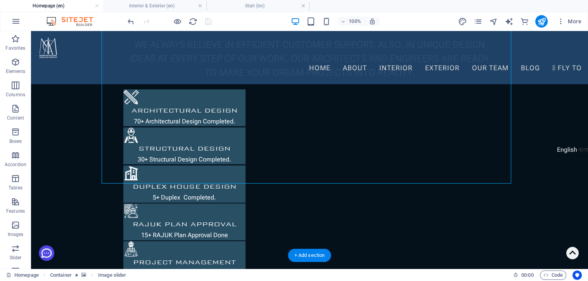
scroll to position [1173, 0]
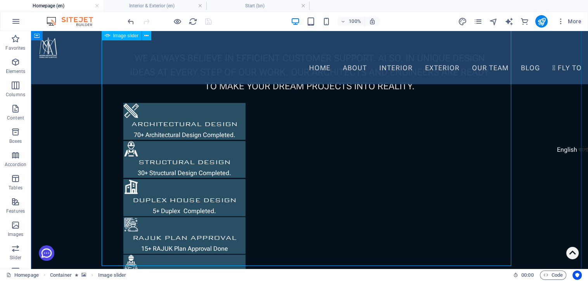
select select "px"
select select "fade"
select select "ms"
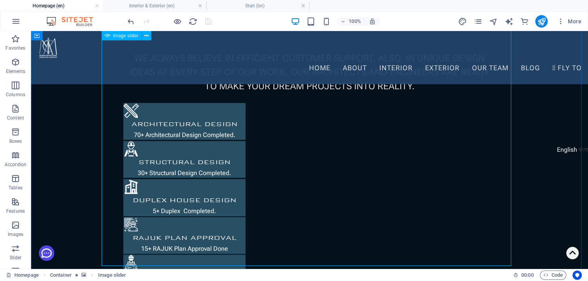
select select "s"
select select "progressive"
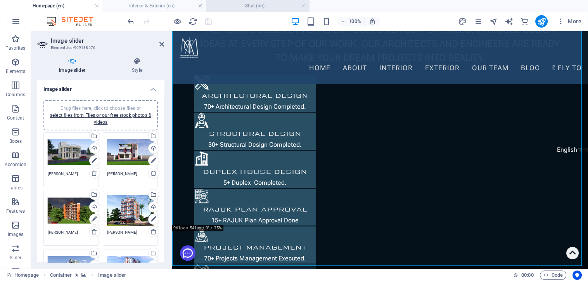
click at [230, 11] on li "Start (bn)" at bounding box center [258, 6] width 103 height 12
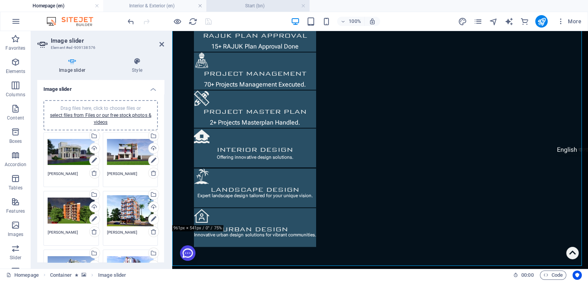
scroll to position [0, 0]
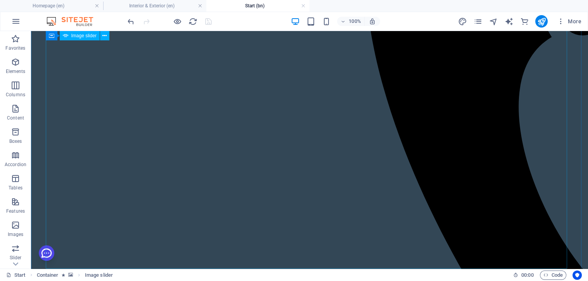
select select "px"
select select "fade"
select select "ms"
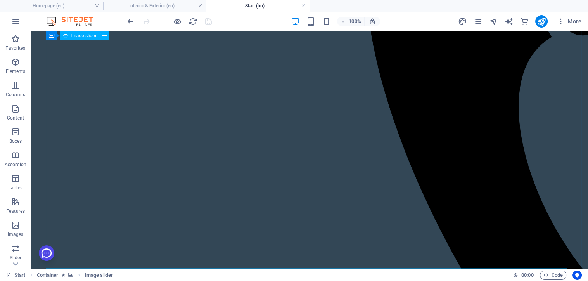
select select "s"
select select "progressive"
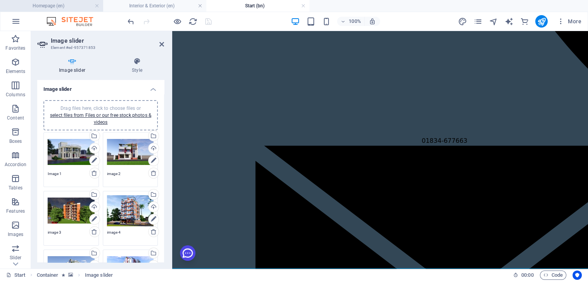
click at [61, 6] on h4 "Homepage (en)" at bounding box center [51, 6] width 103 height 9
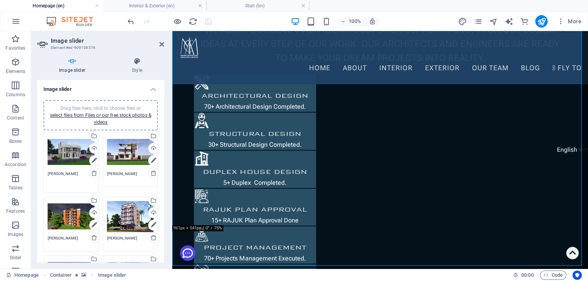
drag, startPoint x: 76, startPoint y: 175, endPoint x: 37, endPoint y: 175, distance: 38.8
click at [242, 7] on h4 "Start (bn)" at bounding box center [258, 6] width 103 height 9
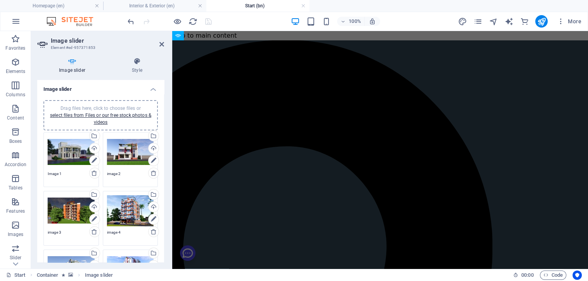
scroll to position [1078, 0]
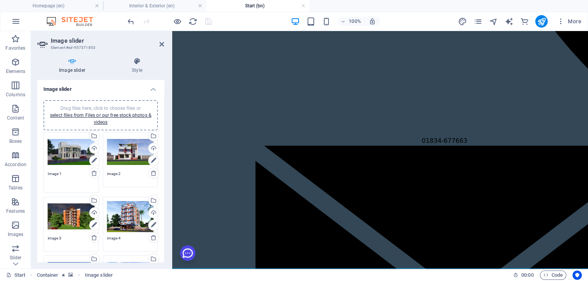
drag, startPoint x: 68, startPoint y: 172, endPoint x: 31, endPoint y: 177, distance: 36.7
click at [31, 177] on div "Image slider Style Image slider Drag files here, click to choose files or selec…" at bounding box center [100, 159] width 139 height 217
paste textarea "[PERSON_NAME]"
type textarea "[PERSON_NAME]"
click at [45, 6] on h4 "Homepage (en)" at bounding box center [51, 6] width 103 height 9
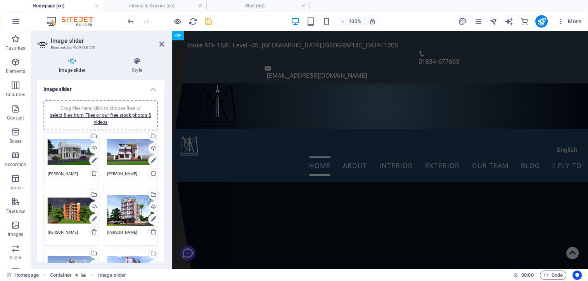
scroll to position [1173, 0]
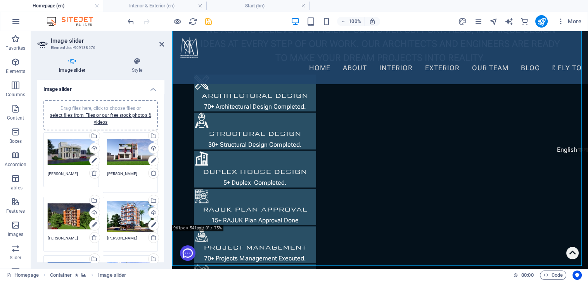
drag, startPoint x: 135, startPoint y: 174, endPoint x: 84, endPoint y: 174, distance: 51.6
click at [260, 7] on h4 "Start (bn)" at bounding box center [258, 6] width 103 height 9
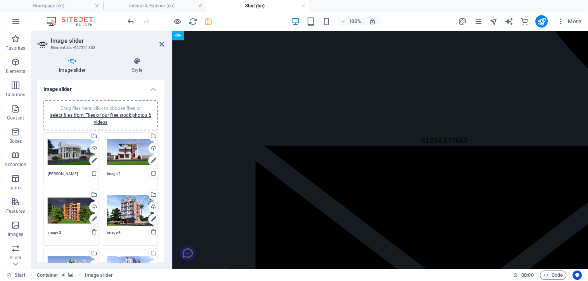
scroll to position [0, 0]
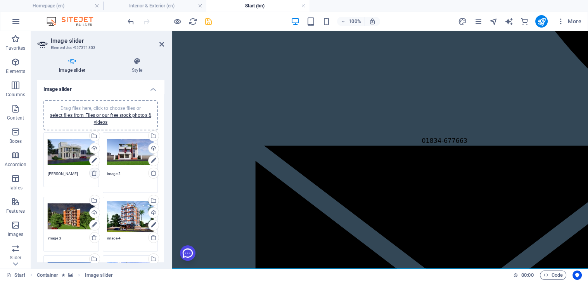
drag, startPoint x: 111, startPoint y: 175, endPoint x: 96, endPoint y: 175, distance: 14.8
paste textarea "[PERSON_NAME]"
type textarea "[PERSON_NAME]"
click at [45, 5] on h4 "Homepage (en)" at bounding box center [51, 6] width 103 height 9
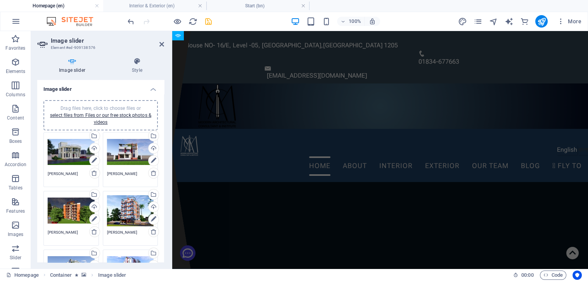
scroll to position [1173, 0]
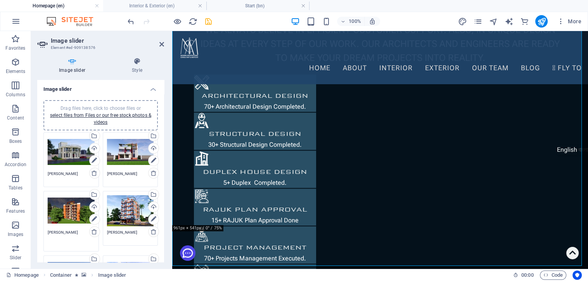
drag, startPoint x: 75, startPoint y: 232, endPoint x: 35, endPoint y: 232, distance: 40.8
click at [35, 232] on div "Image slider Style Image slider Drag files here, click to choose files or selec…" at bounding box center [100, 159] width 139 height 217
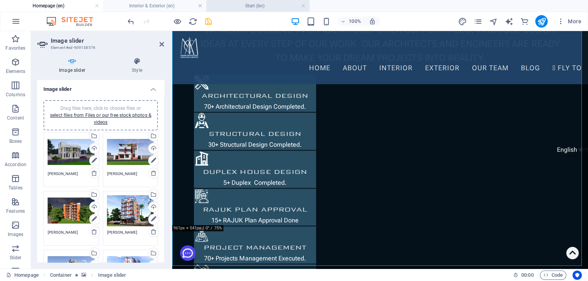
click at [234, 7] on h4 "Start (bn)" at bounding box center [258, 6] width 103 height 9
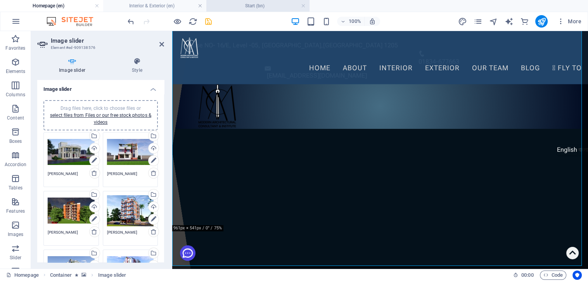
scroll to position [1078, 0]
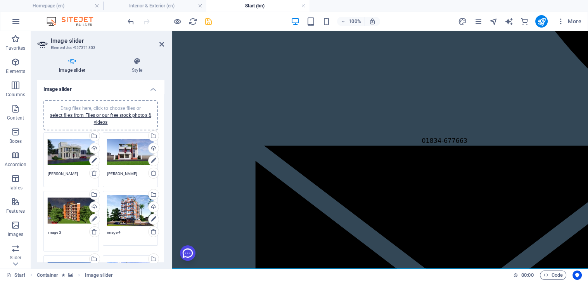
drag, startPoint x: 72, startPoint y: 232, endPoint x: 32, endPoint y: 234, distance: 40.5
click at [32, 234] on div "Image slider Style Image slider Drag files here, click to choose files or selec…" at bounding box center [100, 159] width 139 height 217
paste textarea "[PERSON_NAME]"
type textarea "[PERSON_NAME]"
click at [53, 6] on h4 "Homepage (en)" at bounding box center [51, 6] width 103 height 9
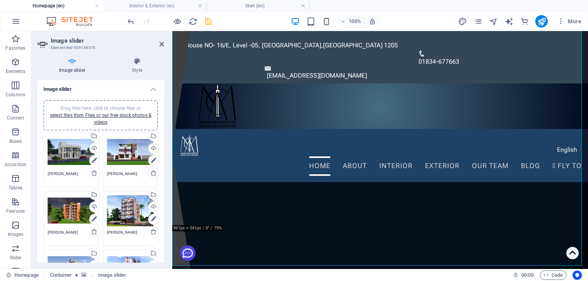
scroll to position [1173, 0]
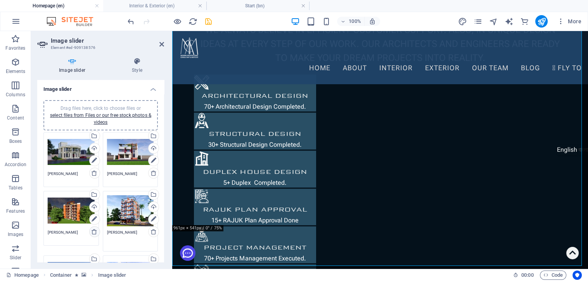
drag, startPoint x: 134, startPoint y: 232, endPoint x: 94, endPoint y: 232, distance: 40.8
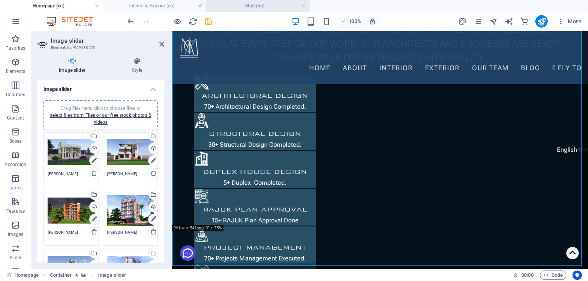
click at [240, 4] on h4 "Start (bn)" at bounding box center [258, 6] width 103 height 9
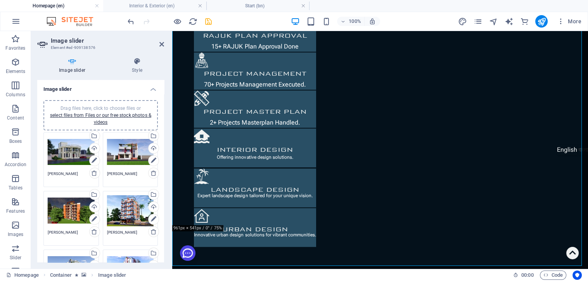
scroll to position [1078, 0]
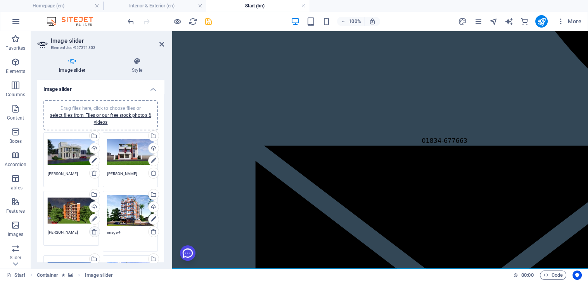
drag, startPoint x: 128, startPoint y: 232, endPoint x: 93, endPoint y: 232, distance: 35.7
paste textarea "[PERSON_NAME]"
type textarea "[PERSON_NAME]"
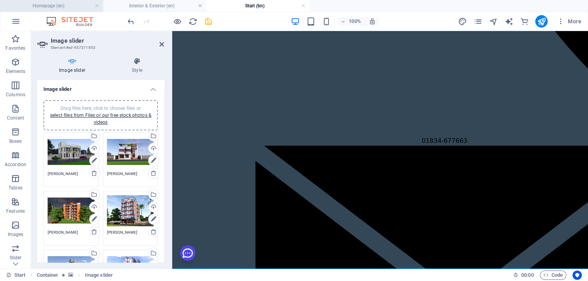
click at [59, 9] on h4 "Homepage (en)" at bounding box center [51, 6] width 103 height 9
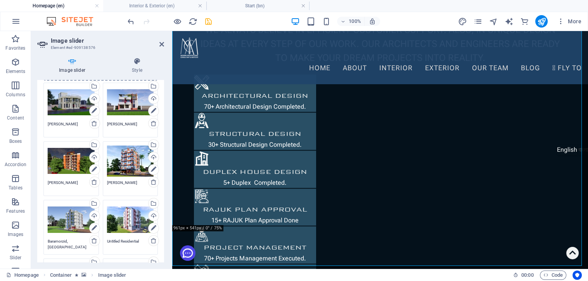
scroll to position [86, 0]
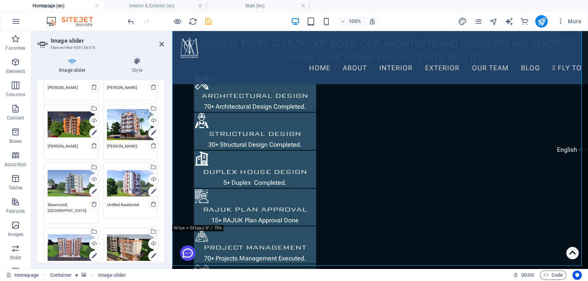
drag, startPoint x: 84, startPoint y: 203, endPoint x: 33, endPoint y: 203, distance: 50.9
click at [33, 203] on div "Image slider Style Image slider Drag files here, click to choose files or selec…" at bounding box center [100, 159] width 139 height 217
click at [251, 5] on h4 "Start (bn)" at bounding box center [258, 6] width 103 height 9
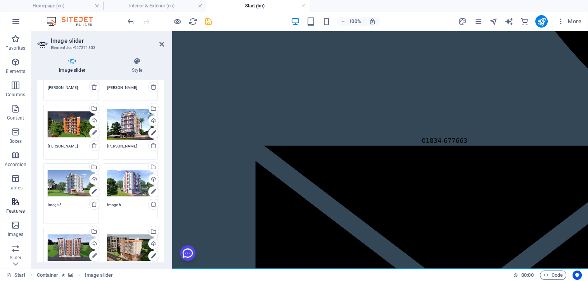
drag, startPoint x: 63, startPoint y: 205, endPoint x: 23, endPoint y: 205, distance: 40.4
click at [23, 205] on section "Favorites Elements Columns Content Boxes Accordion Tables Features Images Slide…" at bounding box center [294, 150] width 588 height 238
paste textarea "Baramorzid,[GEOGRAPHIC_DATA]"
type textarea "Baramorzid,[GEOGRAPHIC_DATA]"
click at [41, 4] on h4 "Homepage (en)" at bounding box center [51, 6] width 103 height 9
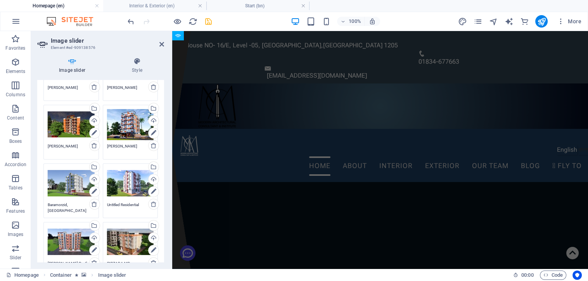
scroll to position [1173, 0]
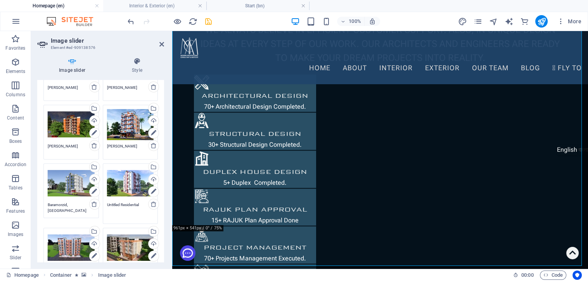
drag, startPoint x: 140, startPoint y: 201, endPoint x: 61, endPoint y: 202, distance: 78.8
click at [61, 202] on div "Drag files here, click to choose files or select files from Files or our free s…" at bounding box center [101, 223] width 118 height 358
click at [243, 3] on h4 "Start (bn)" at bounding box center [258, 6] width 103 height 9
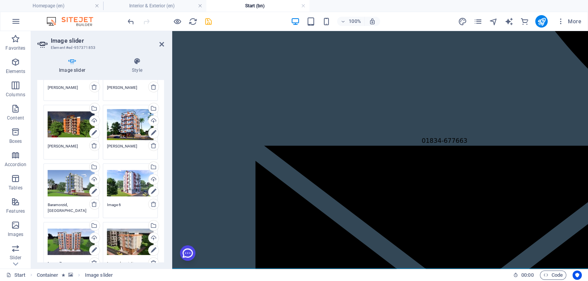
scroll to position [0, 0]
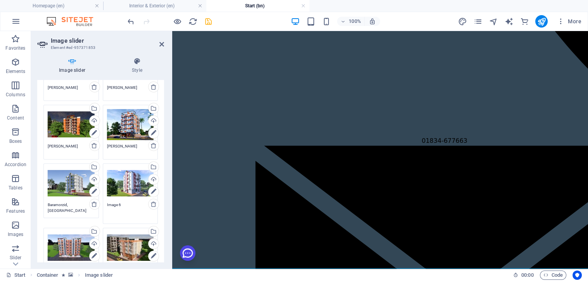
drag, startPoint x: 127, startPoint y: 206, endPoint x: 81, endPoint y: 206, distance: 46.2
click at [81, 206] on div "Drag files here, click to choose files or select files from Files or our free s…" at bounding box center [101, 223] width 118 height 358
paste textarea "Untitled Residential"
type textarea "Untitled Residential"
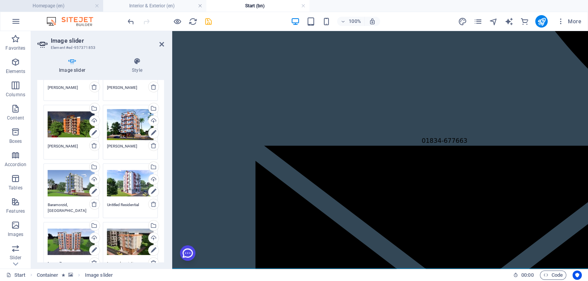
click at [57, 5] on h4 "Homepage (en)" at bounding box center [51, 6] width 103 height 9
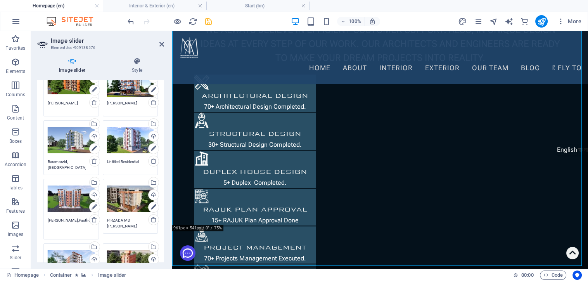
drag, startPoint x: 47, startPoint y: 220, endPoint x: 98, endPoint y: 223, distance: 50.6
click at [98, 223] on div "Drag files here, click to choose files or select files from Files or our free s…" at bounding box center [71, 209] width 59 height 64
click at [238, 4] on h4 "Start (bn)" at bounding box center [258, 6] width 103 height 9
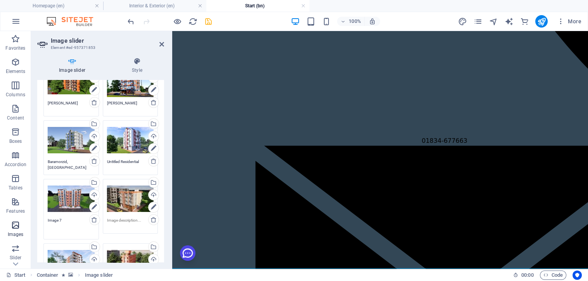
drag, startPoint x: 78, startPoint y: 220, endPoint x: 22, endPoint y: 224, distance: 55.6
click at [22, 224] on section "Favorites Elements Columns Content Boxes Accordion Tables Features Images Slide…" at bounding box center [294, 150] width 588 height 238
paste textarea "[PERSON_NAME],Pasthubi"
type textarea "[PERSON_NAME],Pasthubi"
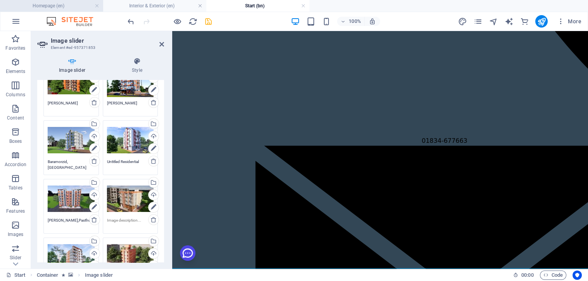
click at [55, 7] on h4 "Homepage (en)" at bounding box center [51, 6] width 103 height 9
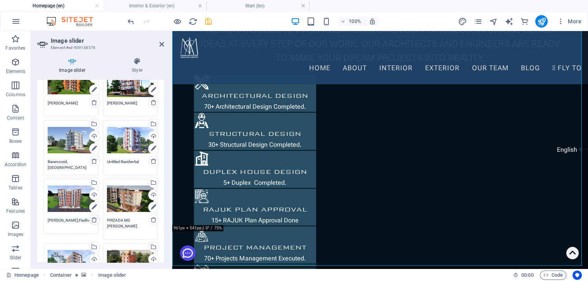
drag, startPoint x: 126, startPoint y: 225, endPoint x: 90, endPoint y: 214, distance: 37.6
click at [90, 214] on div "Drag files here, click to choose files or select files from Files or our free s…" at bounding box center [101, 180] width 118 height 358
click at [247, 5] on h4 "Start (bn)" at bounding box center [258, 6] width 103 height 9
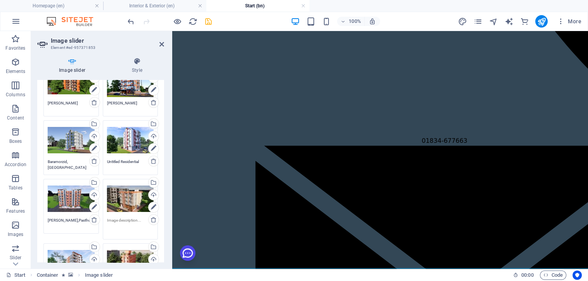
click at [115, 220] on textarea at bounding box center [130, 225] width 47 height 17
paste textarea "PIRZADA MD [PERSON_NAME]"
type textarea "PIRZADA MD [PERSON_NAME]"
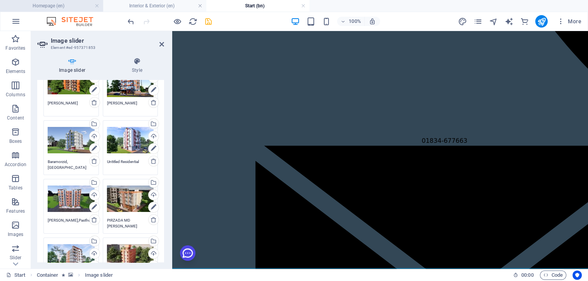
click at [66, 7] on h4 "Homepage (en)" at bounding box center [51, 6] width 103 height 9
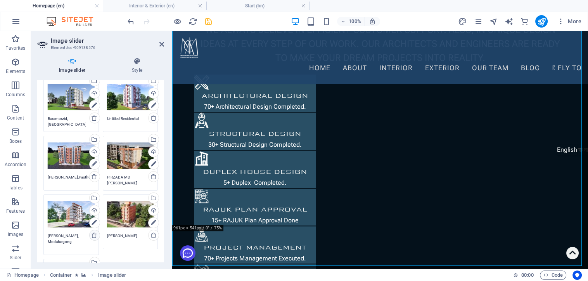
drag, startPoint x: 48, startPoint y: 234, endPoint x: 98, endPoint y: 235, distance: 49.7
click at [98, 235] on div "Drag files here, click to choose files or select files from Files or our free s…" at bounding box center [71, 225] width 59 height 64
click at [232, 2] on h4 "Start (bn)" at bounding box center [258, 6] width 103 height 9
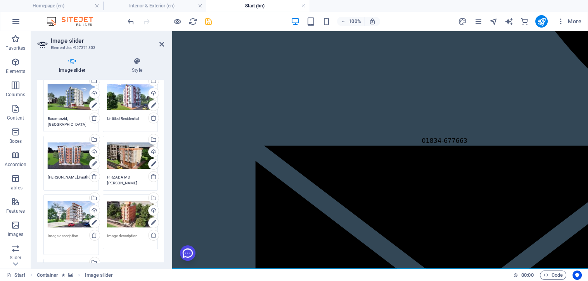
click at [64, 235] on textarea at bounding box center [71, 241] width 47 height 17
paste textarea "[PERSON_NAME], Modafurgong"
type textarea "[PERSON_NAME], Modafurgong"
click at [44, 3] on h4 "Homepage (en)" at bounding box center [51, 6] width 103 height 9
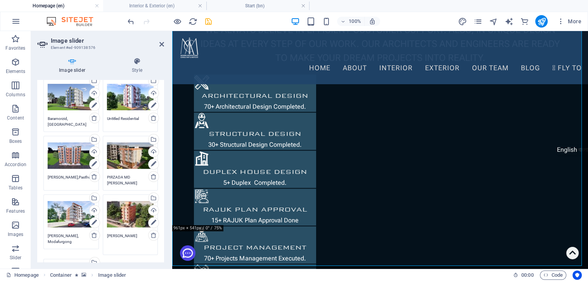
drag, startPoint x: 136, startPoint y: 234, endPoint x: 71, endPoint y: 234, distance: 64.8
click at [71, 234] on div "Drag files here, click to choose files or select files from Files or our free s…" at bounding box center [101, 137] width 118 height 358
click at [257, 6] on h4 "Start (bn)" at bounding box center [258, 6] width 103 height 9
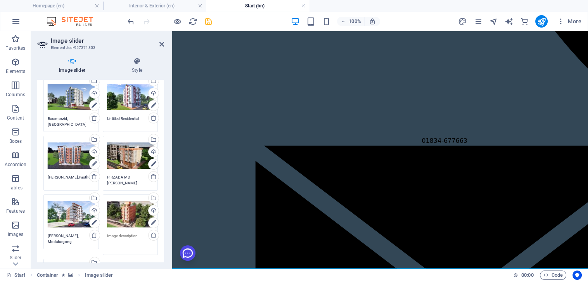
click at [120, 233] on textarea at bounding box center [130, 241] width 47 height 17
paste textarea "[PERSON_NAME]"
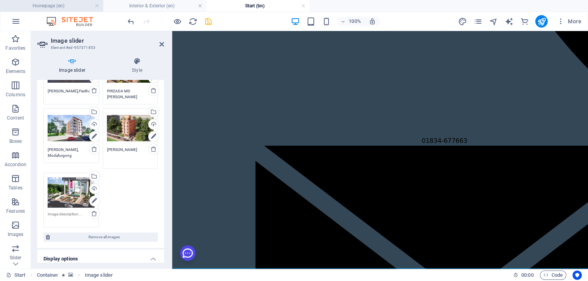
type textarea "[PERSON_NAME]"
click at [50, 6] on h4 "Homepage (en)" at bounding box center [51, 6] width 103 height 9
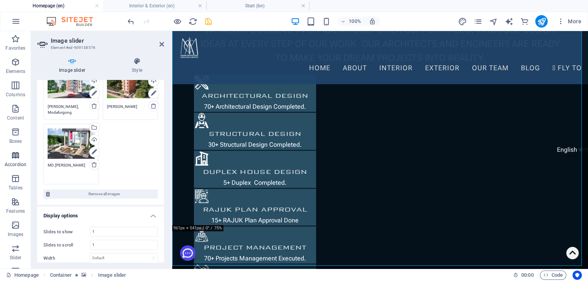
drag, startPoint x: 82, startPoint y: 164, endPoint x: 25, endPoint y: 168, distance: 57.3
click at [25, 168] on section "Favorites Elements Columns Content Boxes Accordion Tables Features Images Slide…" at bounding box center [294, 150] width 588 height 238
click at [253, 3] on h4 "Start (bn)" at bounding box center [258, 6] width 103 height 9
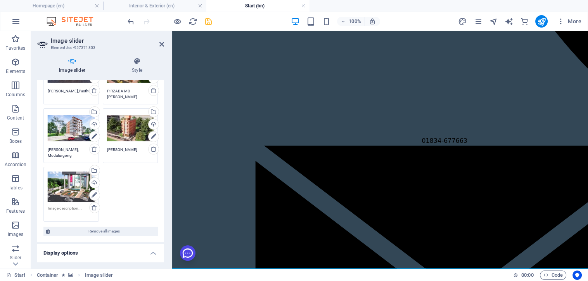
click at [73, 208] on textarea at bounding box center [71, 211] width 47 height 12
paste textarea "MD.[PERSON_NAME]"
type textarea "MD.[PERSON_NAME]"
click at [208, 21] on icon "save" at bounding box center [208, 21] width 9 height 9
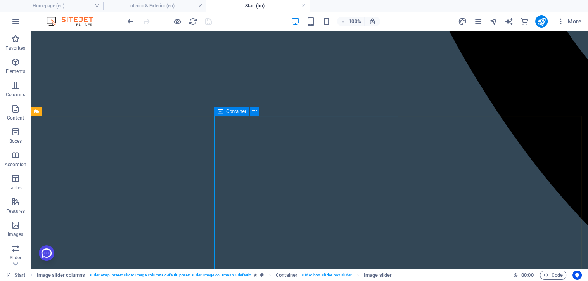
click at [223, 113] on div "Container" at bounding box center [232, 111] width 35 height 9
drag, startPoint x: 223, startPoint y: 113, endPoint x: 47, endPoint y: 85, distance: 178.1
click at [223, 113] on div "Container" at bounding box center [232, 111] width 35 height 9
select select "region"
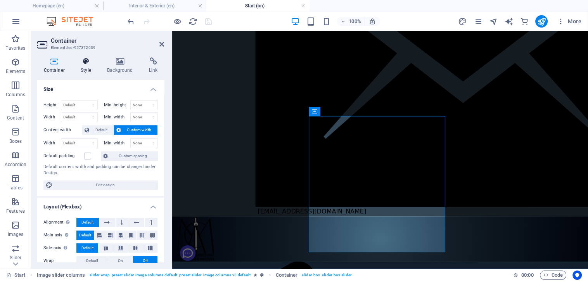
click at [82, 63] on icon at bounding box center [86, 61] width 23 height 8
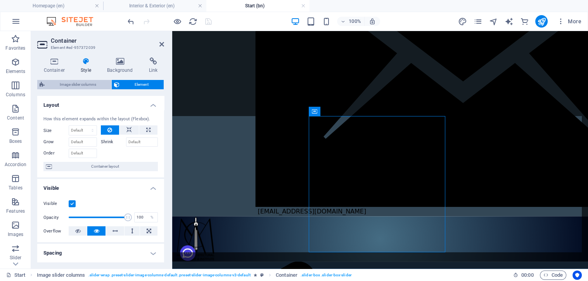
click at [80, 81] on span "Image slider columns" at bounding box center [78, 84] width 62 height 9
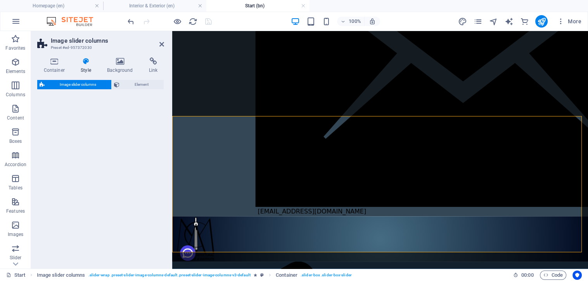
select select "rem"
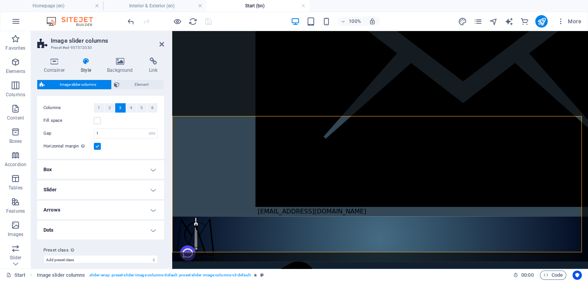
scroll to position [22, 0]
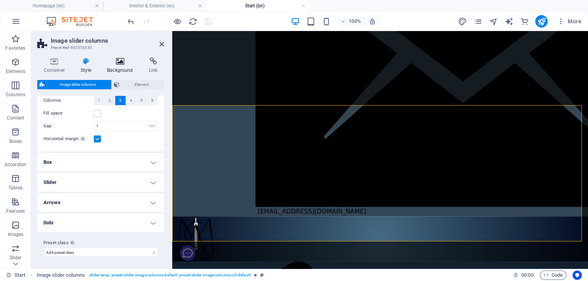
click at [120, 62] on icon at bounding box center [120, 61] width 39 height 8
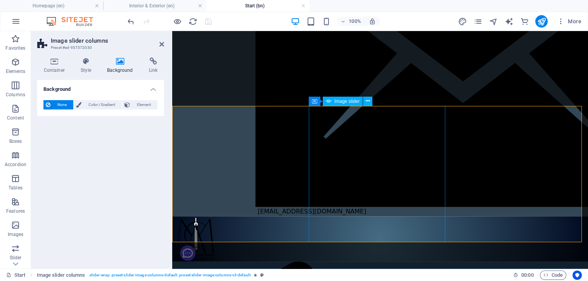
select select "px"
select select "fade"
select select "ms"
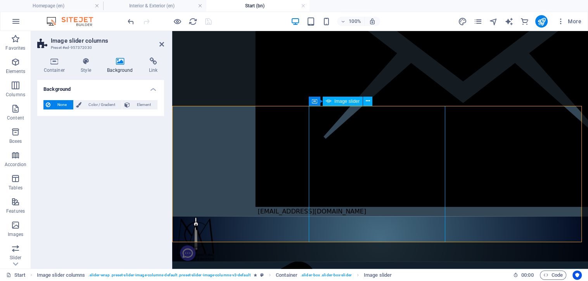
select select "s"
select select "progressive"
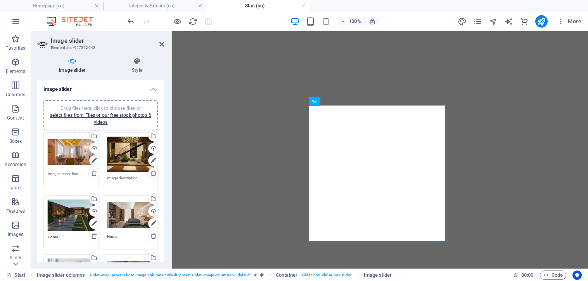
select select "px"
select select "fade"
select select "ms"
select select "s"
select select "progressive"
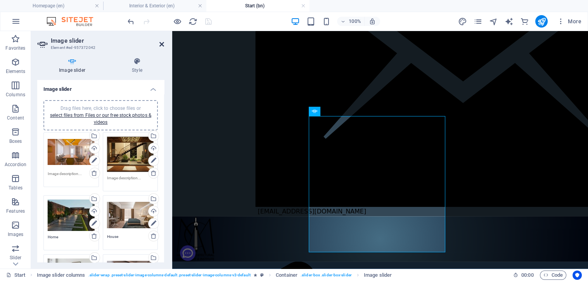
click at [161, 45] on icon at bounding box center [162, 44] width 5 height 6
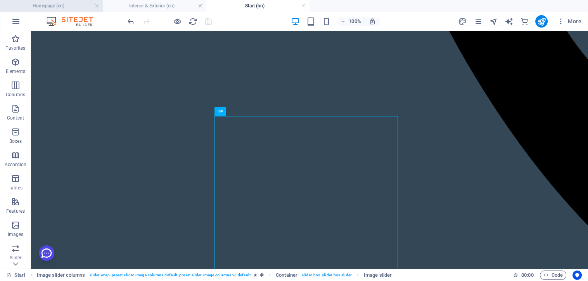
click at [54, 6] on h4 "Homepage (en)" at bounding box center [51, 6] width 103 height 9
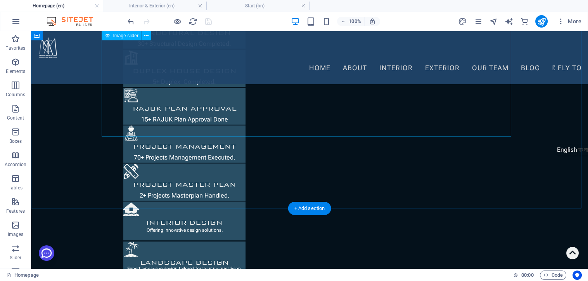
scroll to position [1432, 0]
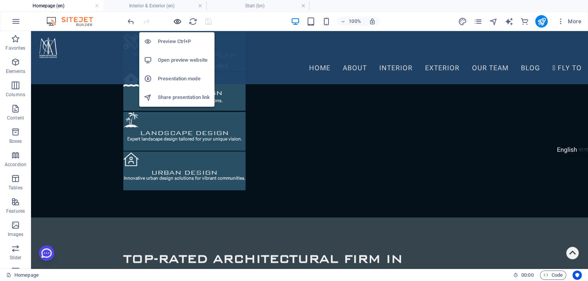
click at [178, 19] on icon "button" at bounding box center [177, 21] width 9 height 9
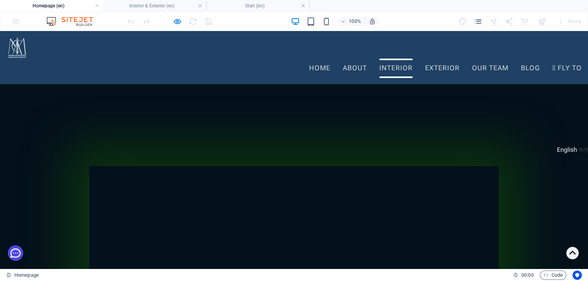
scroll to position [1446, 0]
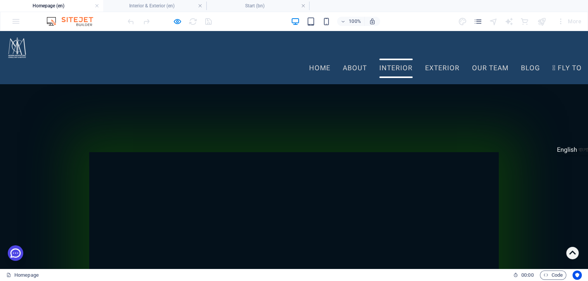
click at [380, 59] on link "Interior" at bounding box center [396, 68] width 33 height 19
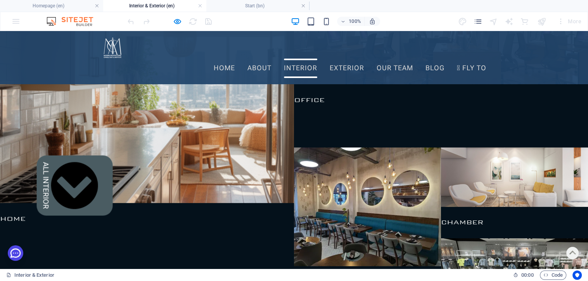
scroll to position [259, 0]
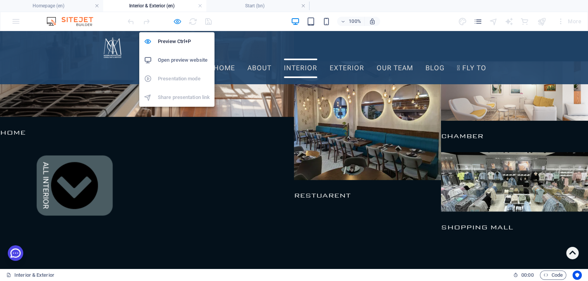
click at [175, 20] on icon "button" at bounding box center [177, 21] width 9 height 9
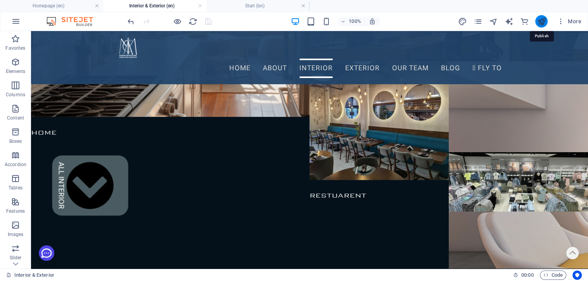
click at [543, 23] on icon "publish" at bounding box center [541, 21] width 9 height 9
